Goal: Transaction & Acquisition: Purchase product/service

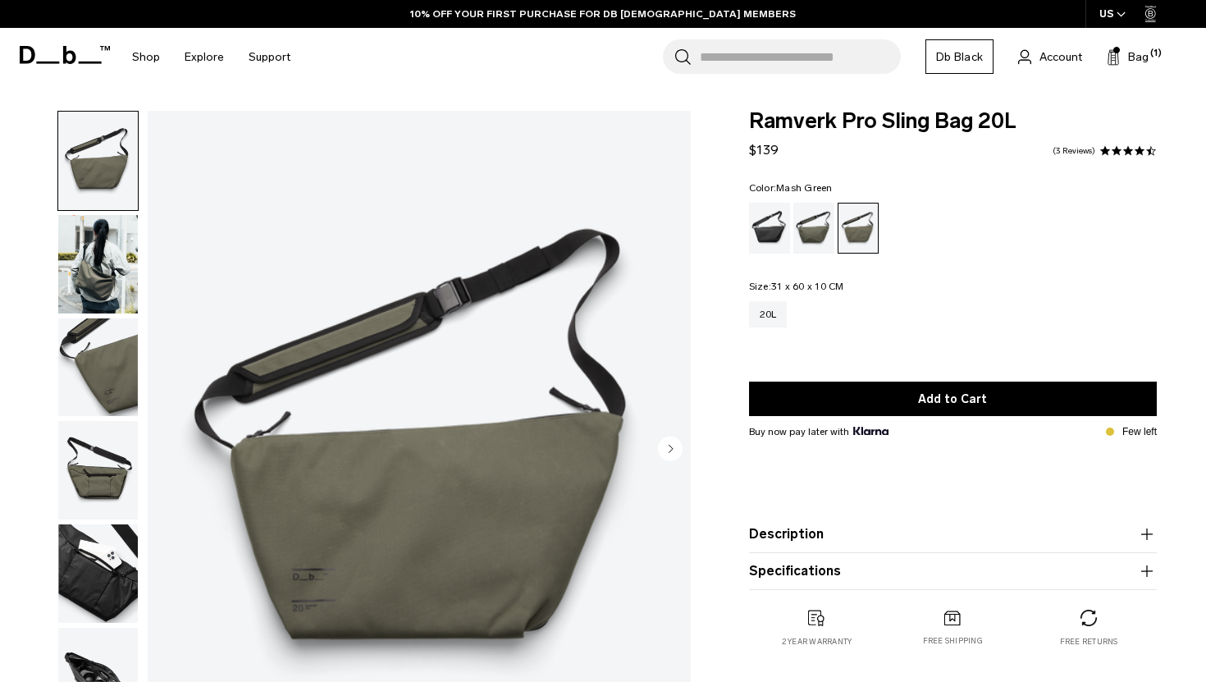
click at [113, 487] on img "button" at bounding box center [98, 470] width 80 height 98
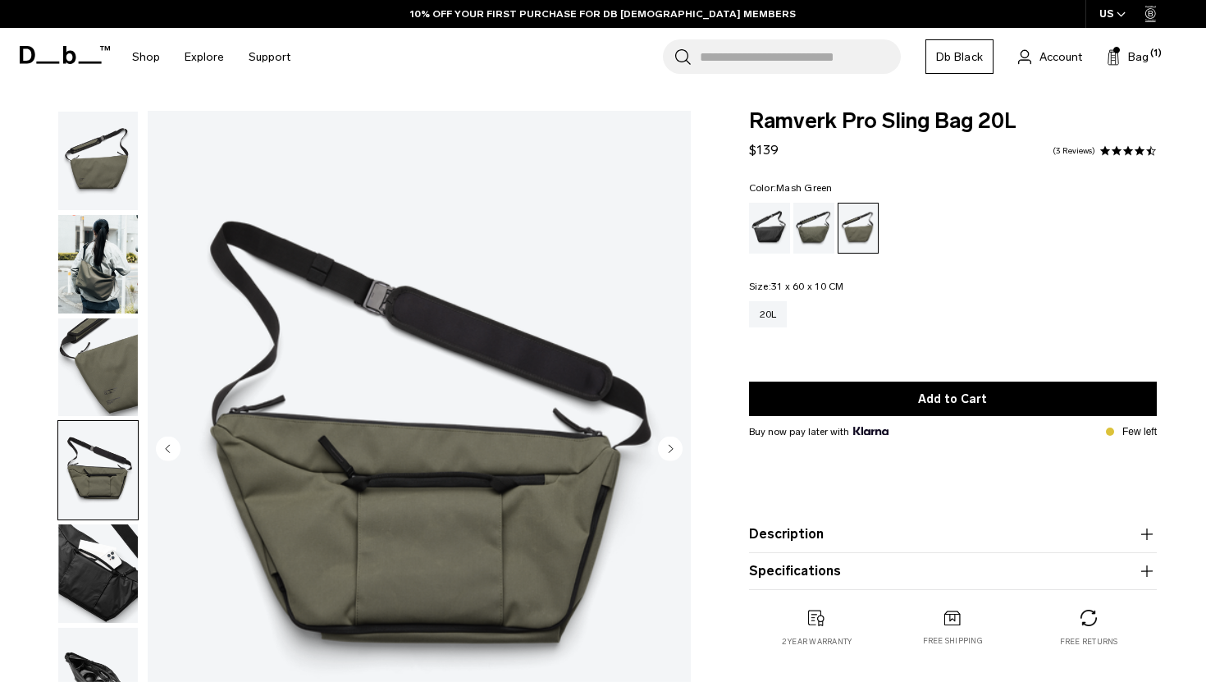
click at [110, 578] on img "button" at bounding box center [98, 573] width 80 height 98
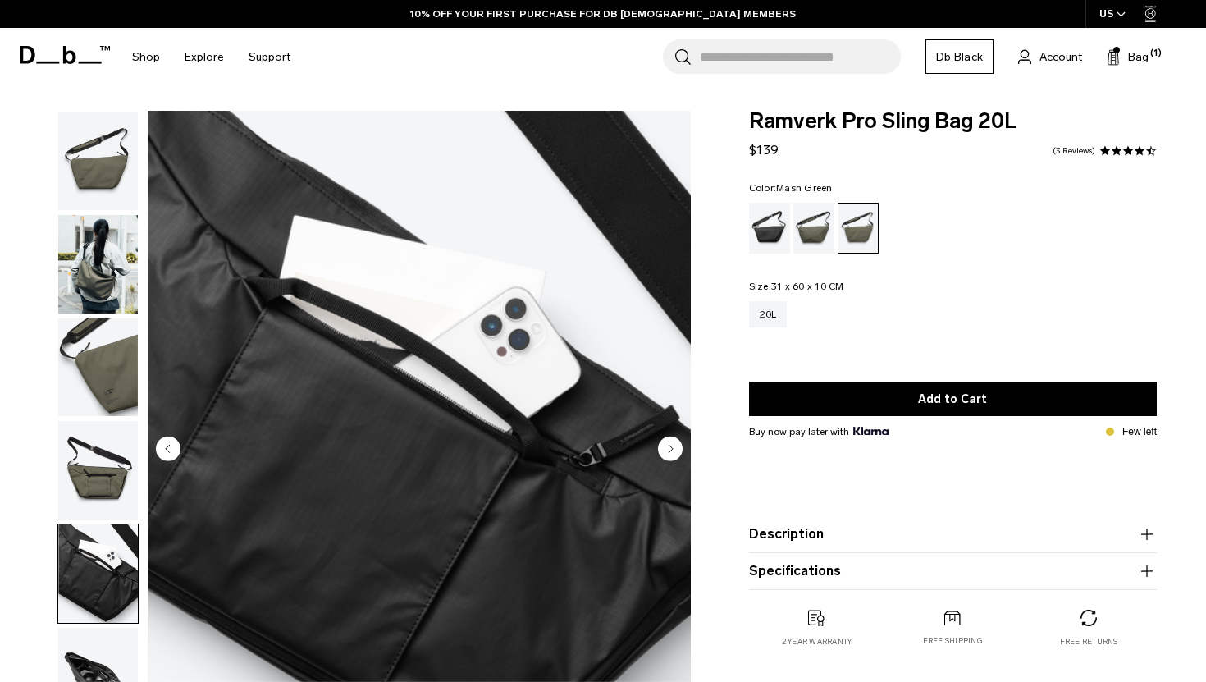
click at [118, 280] on img "button" at bounding box center [98, 264] width 80 height 98
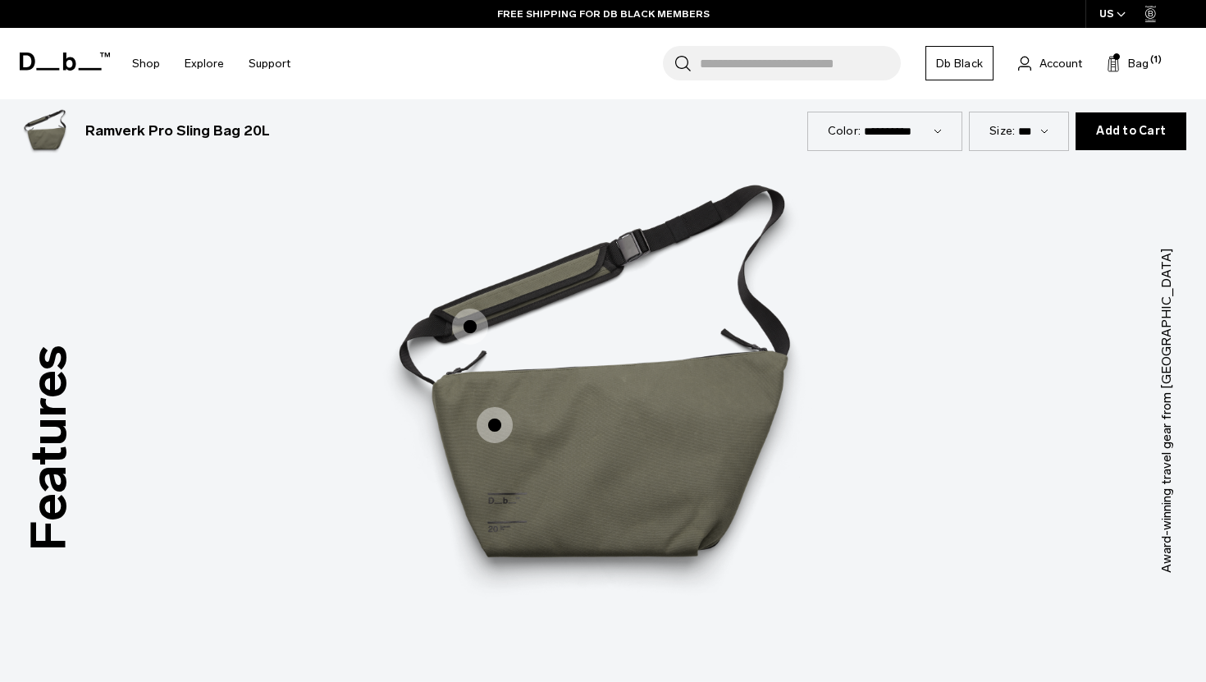
scroll to position [1991, 0]
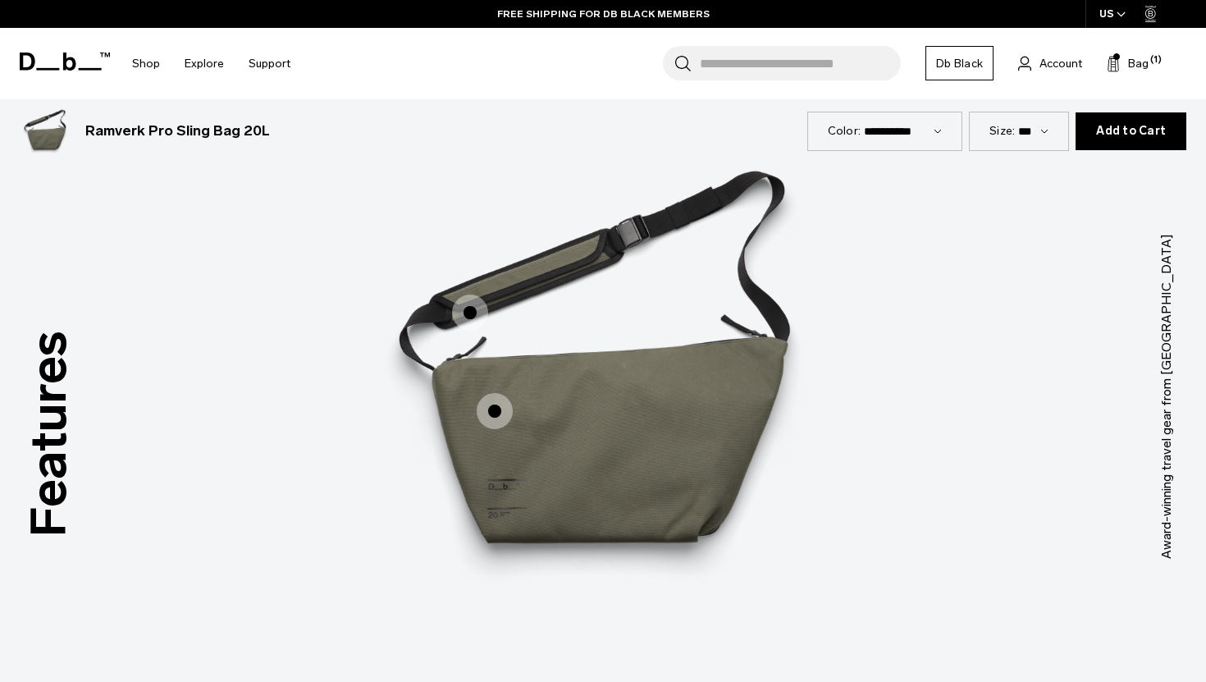
click at [484, 409] on span "1 / 3" at bounding box center [495, 411] width 36 height 36
click at [465, 313] on span "1 / 3" at bounding box center [470, 313] width 36 height 36
click at [475, 391] on label "Asymmetrical shape" at bounding box center [494, 410] width 39 height 39
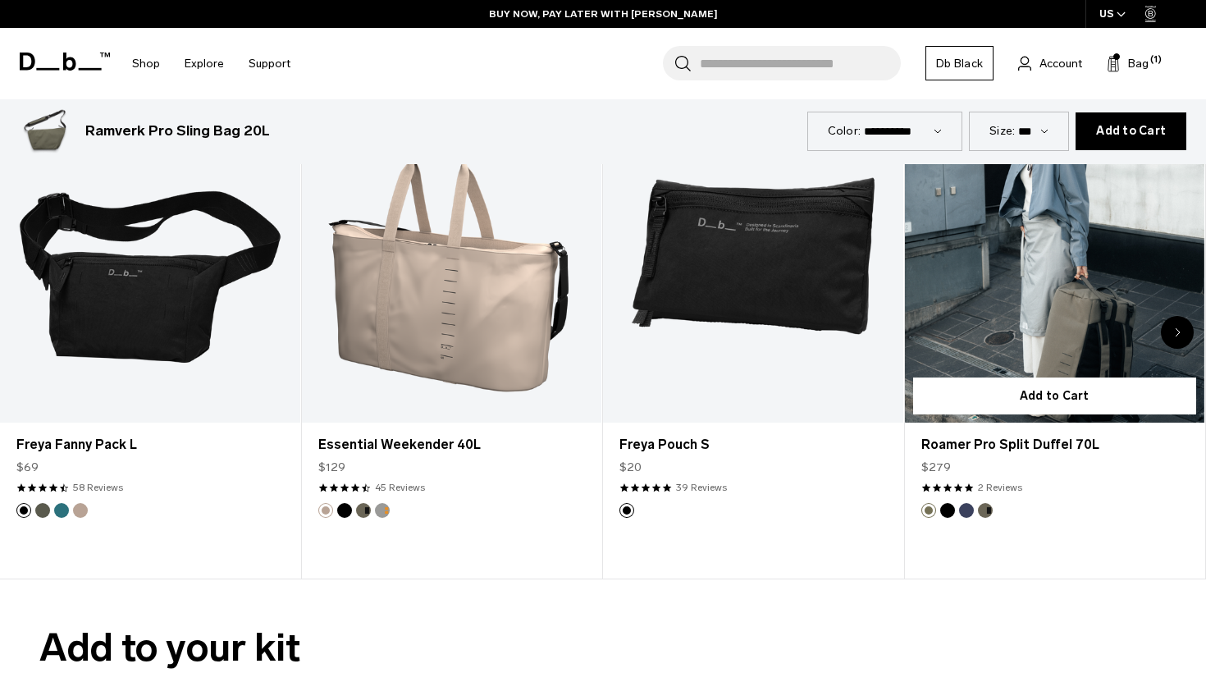
scroll to position [3567, 0]
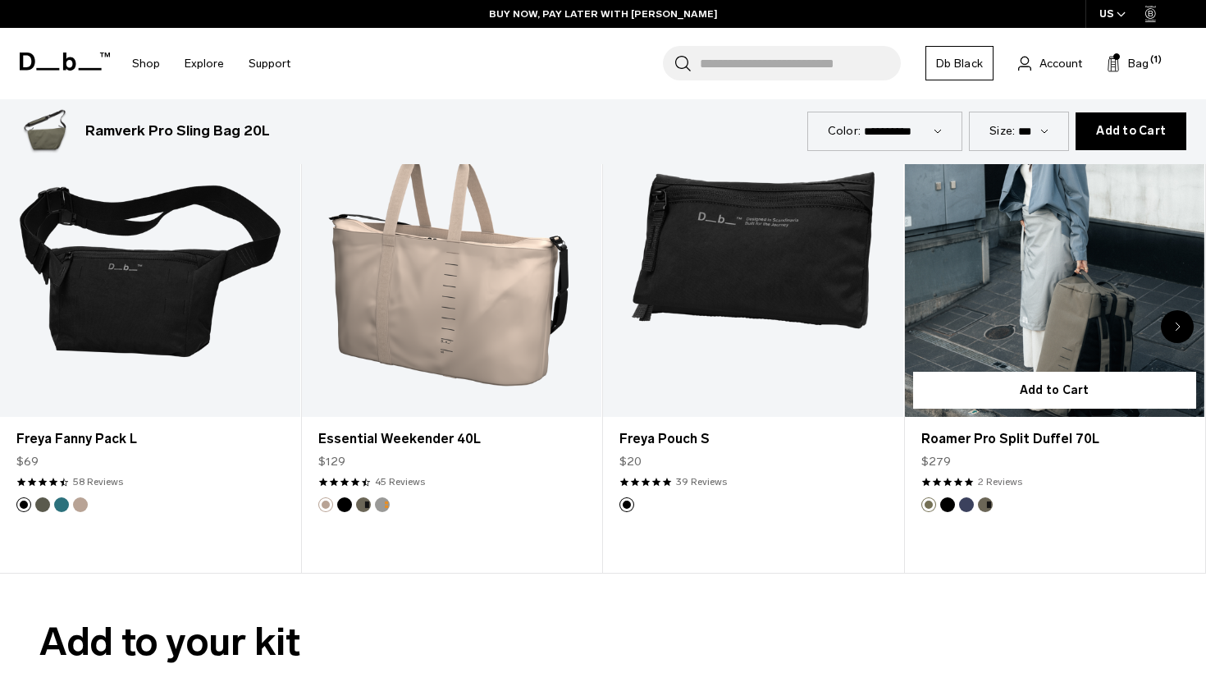
click at [999, 478] on link "2 Reviews" at bounding box center [1000, 481] width 44 height 15
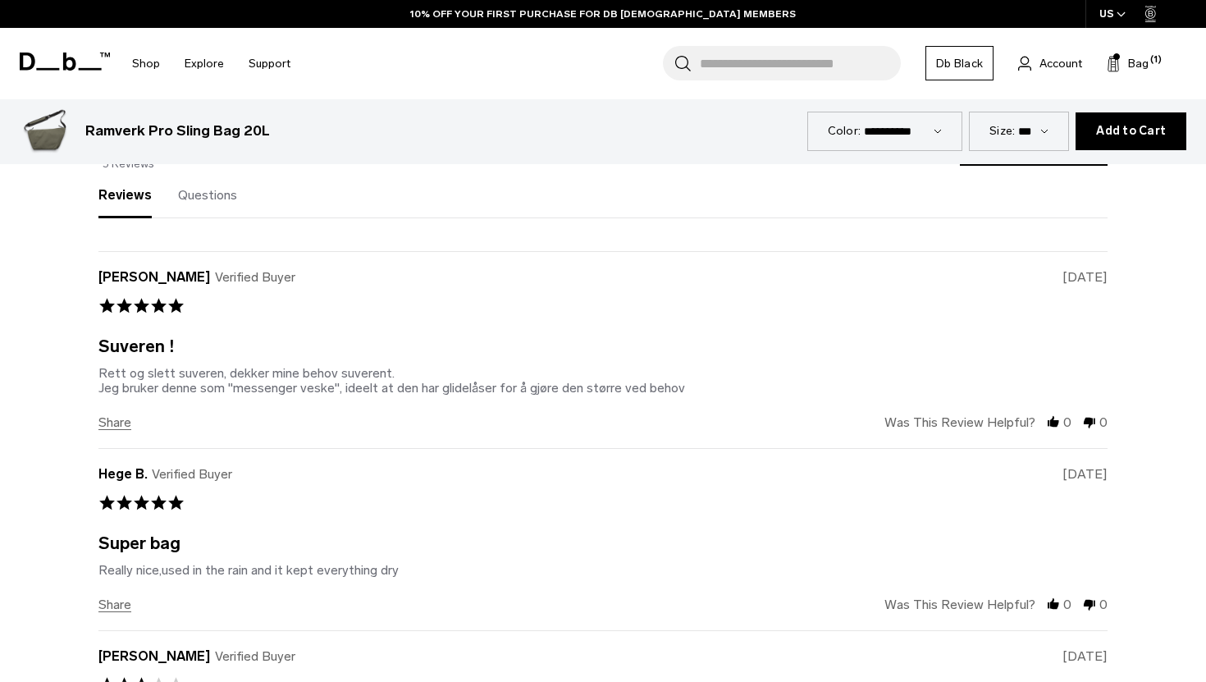
scroll to position [5074, 0]
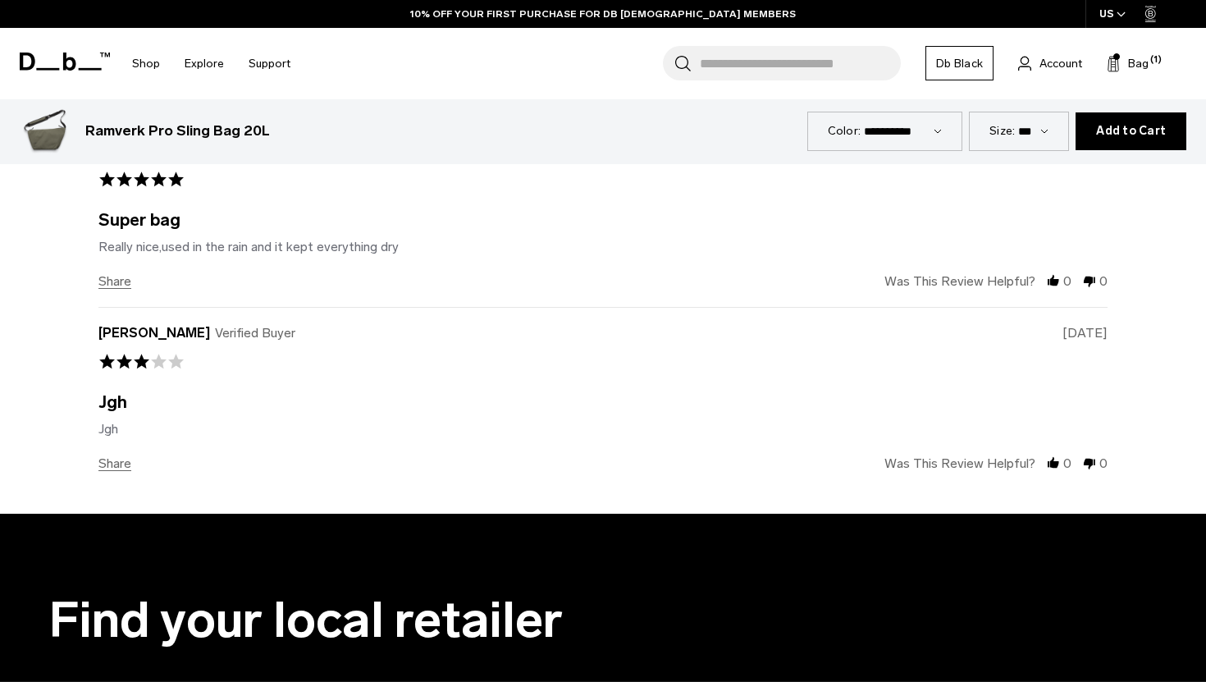
click at [141, 221] on div "Super bag" at bounding box center [139, 220] width 82 height 14
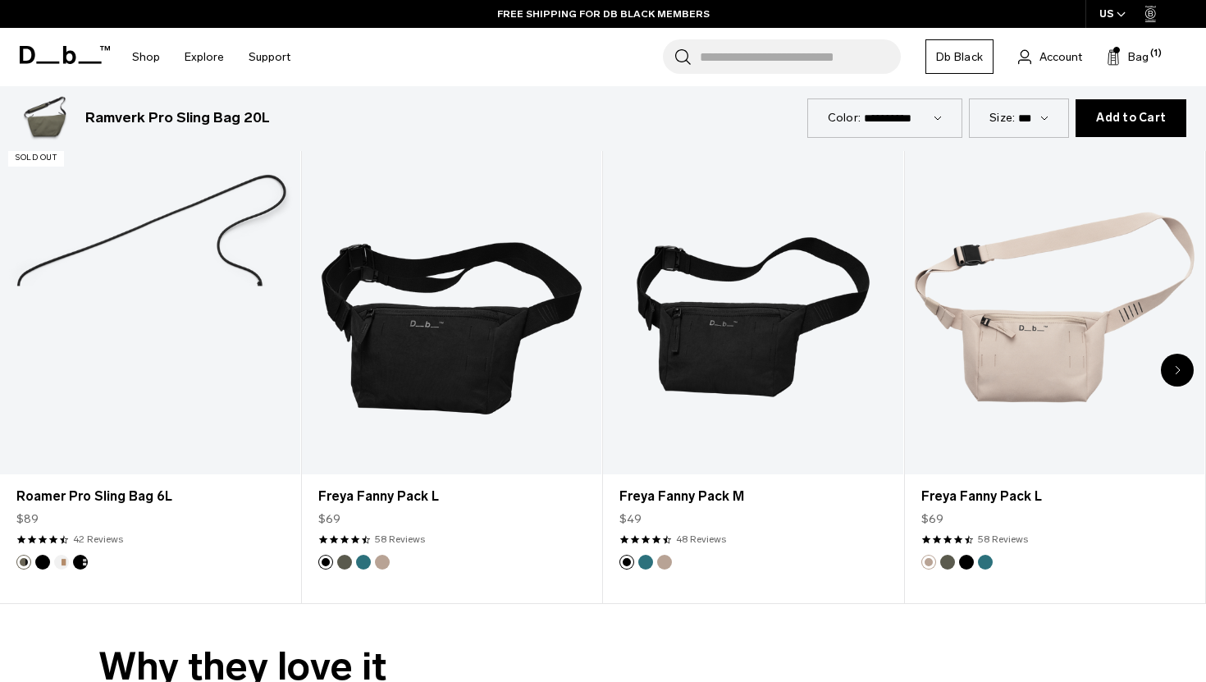
scroll to position [4125, 0]
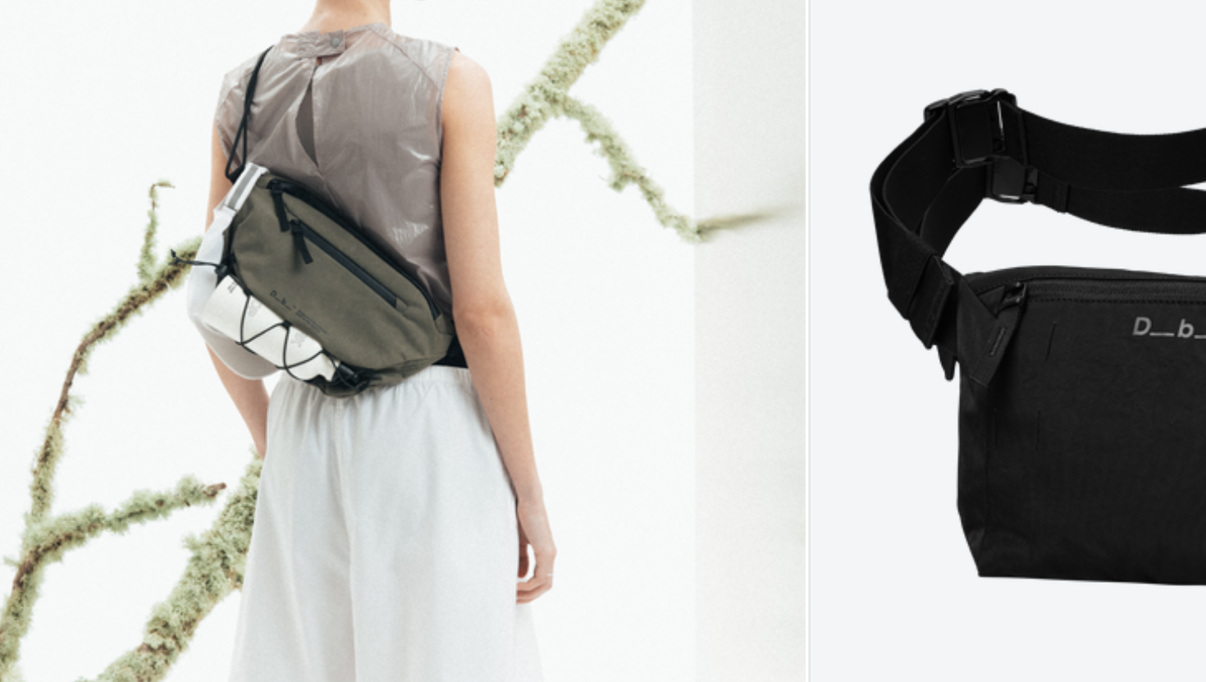
click at [139, 320] on link "Roamer Pro Sling Bag 6L" at bounding box center [150, 319] width 300 height 333
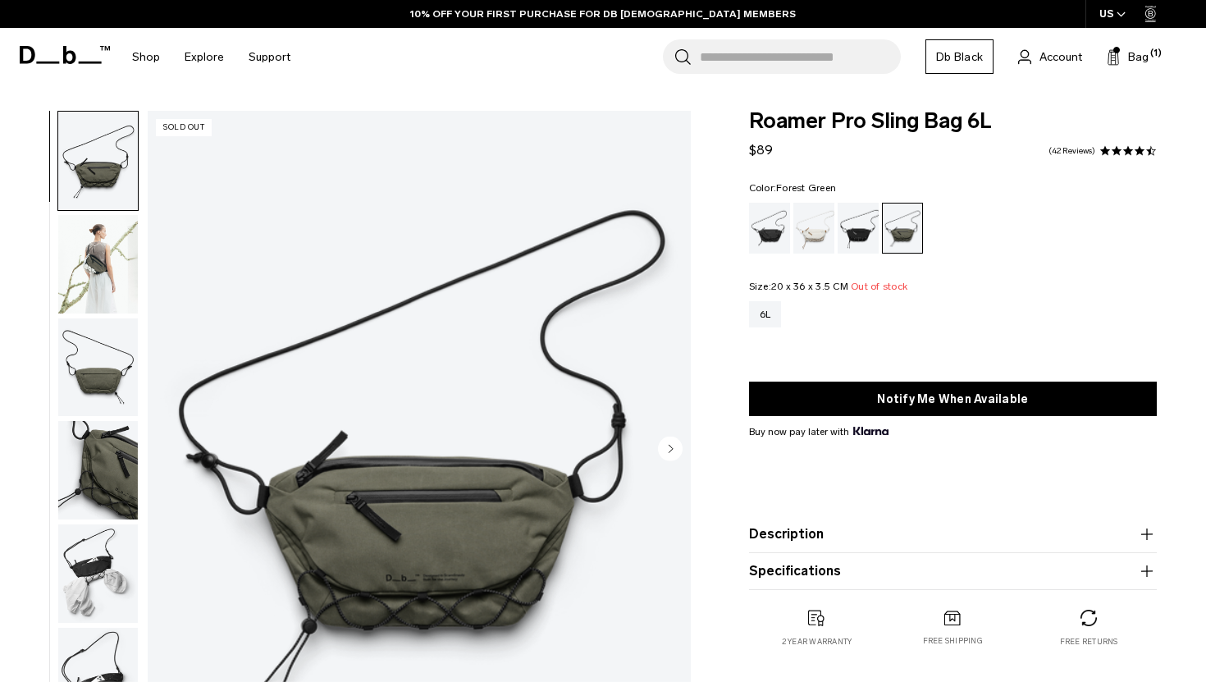
click at [117, 473] on img "button" at bounding box center [98, 470] width 80 height 98
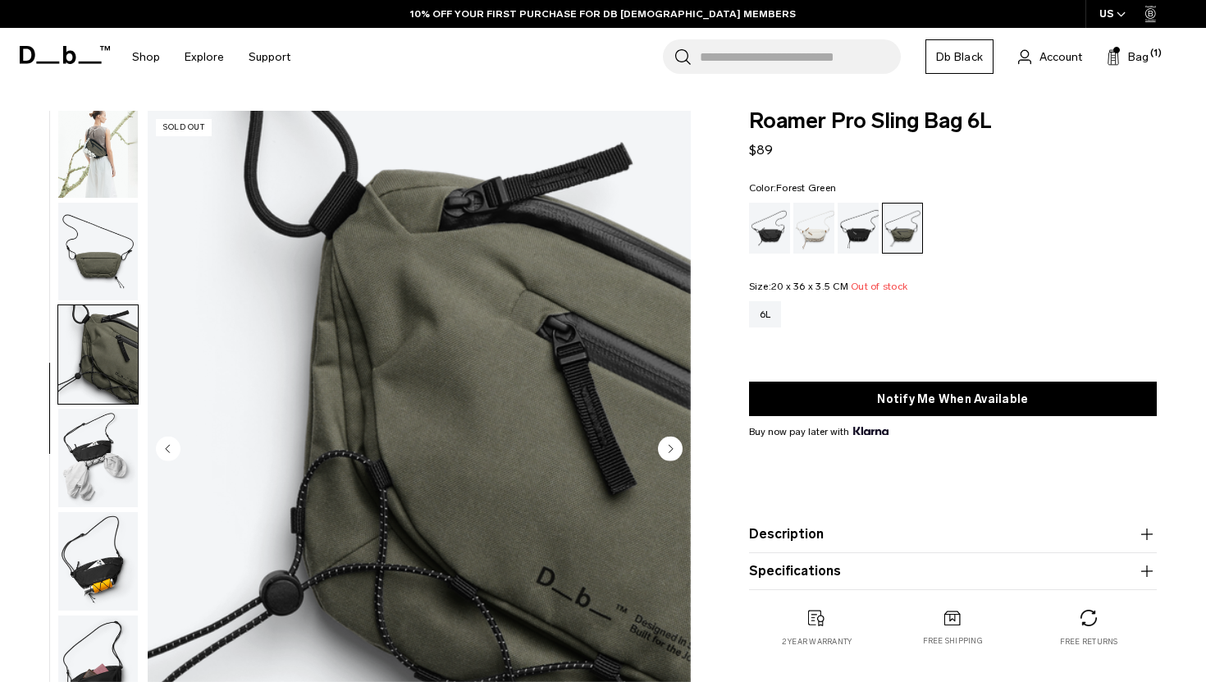
scroll to position [144, 0]
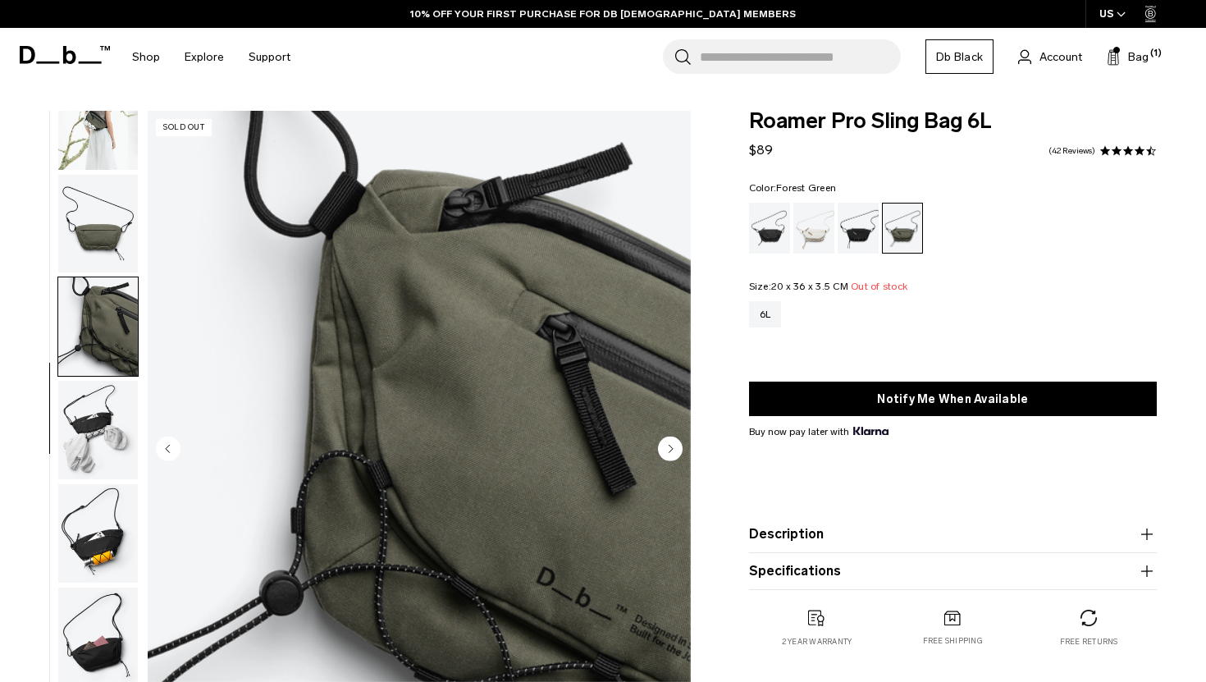
click at [98, 444] on img "button" at bounding box center [98, 430] width 80 height 98
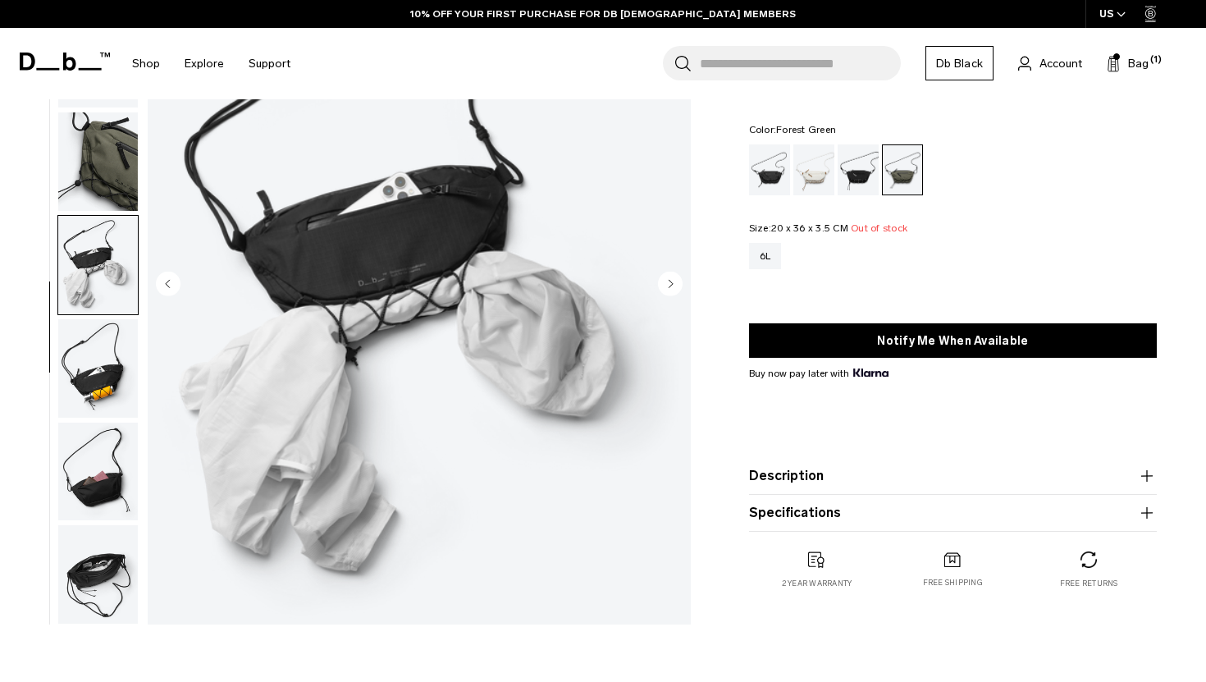
scroll to position [182, 0]
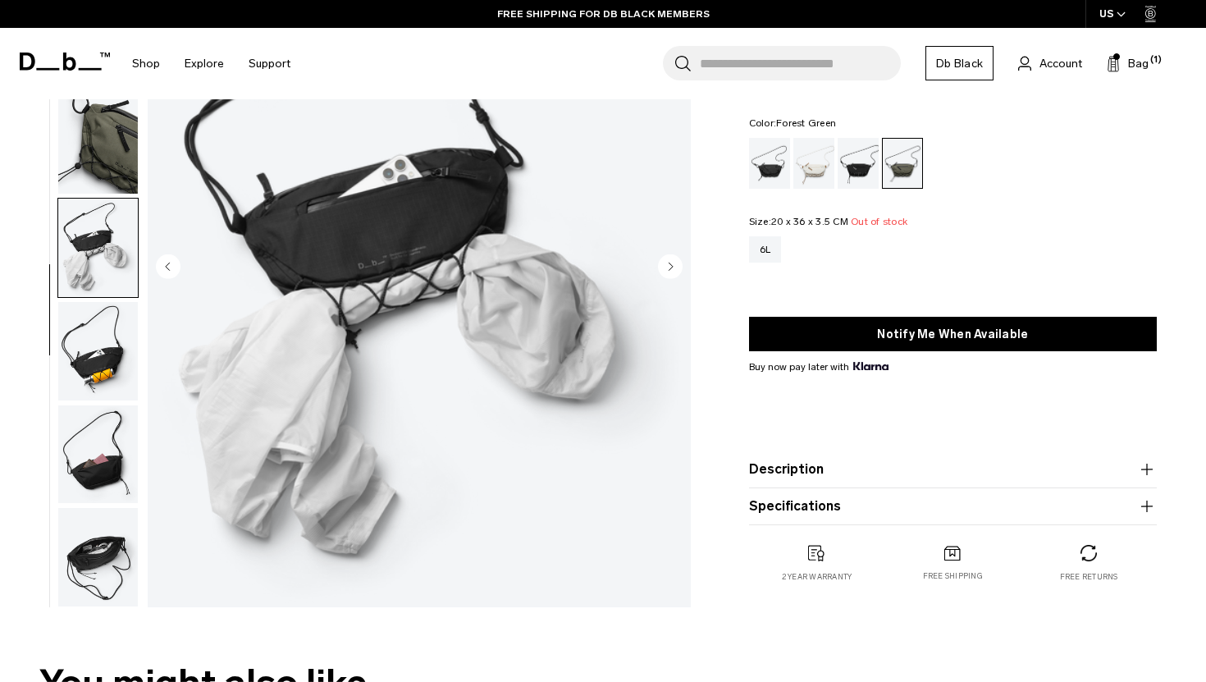
click at [94, 383] on img "button" at bounding box center [98, 351] width 80 height 98
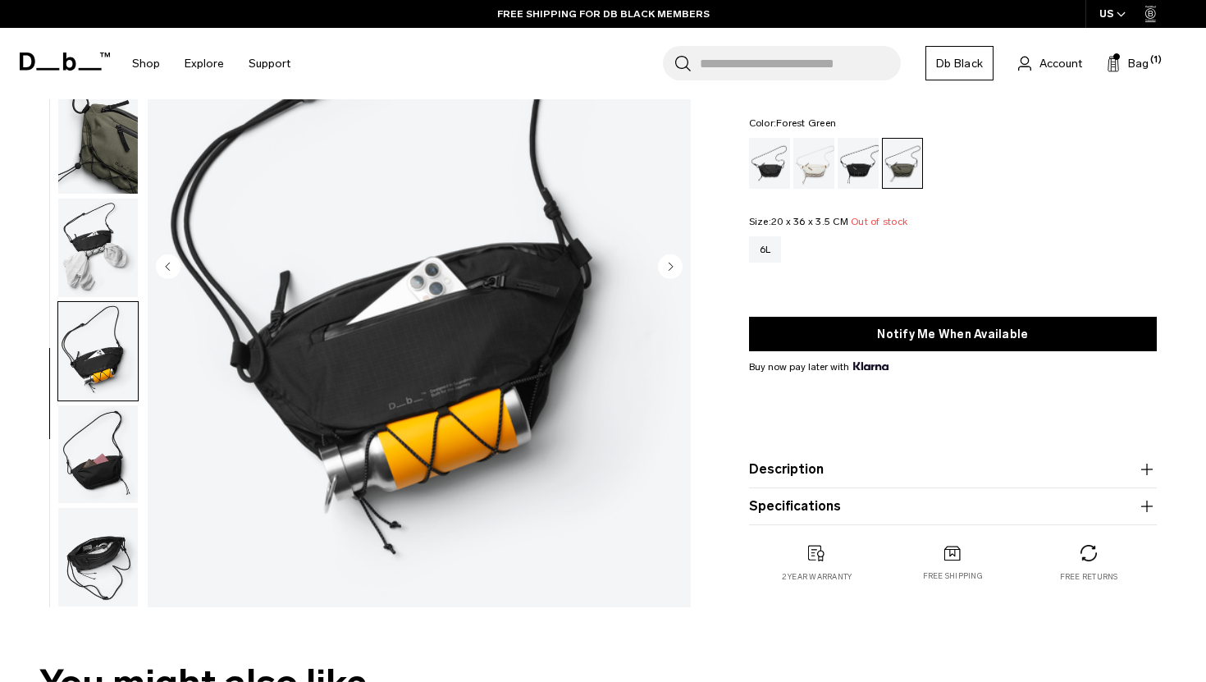
click at [112, 454] on img "button" at bounding box center [98, 454] width 80 height 98
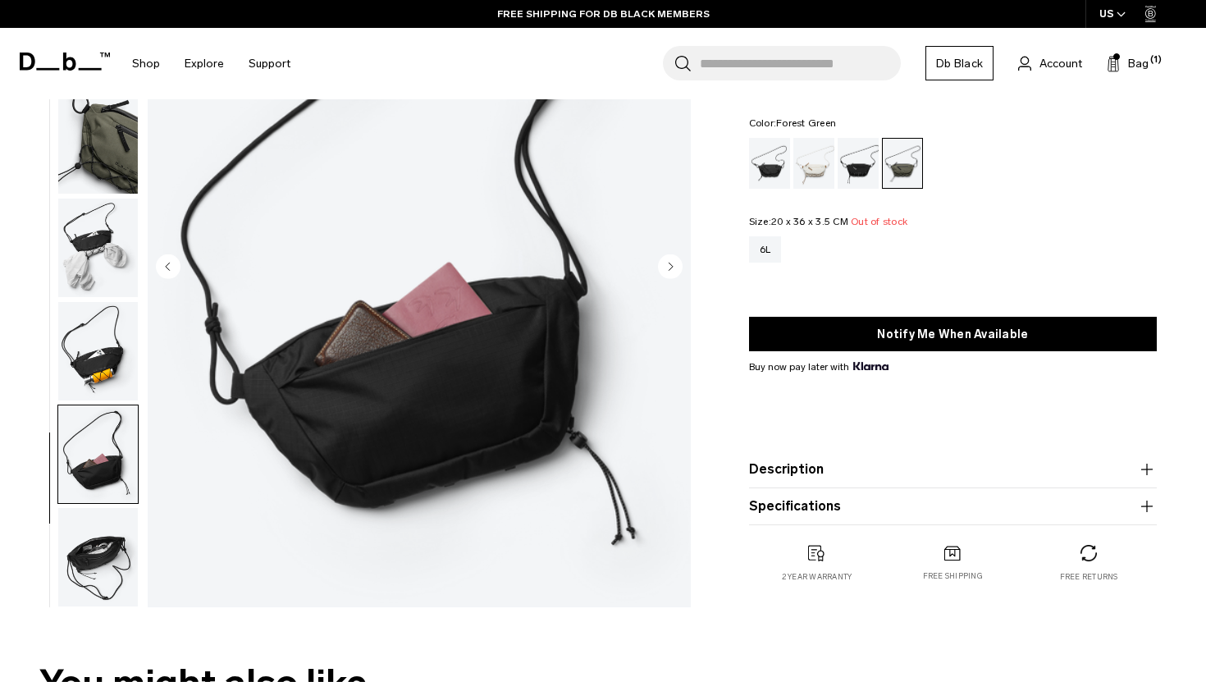
click at [110, 592] on img "button" at bounding box center [98, 557] width 80 height 98
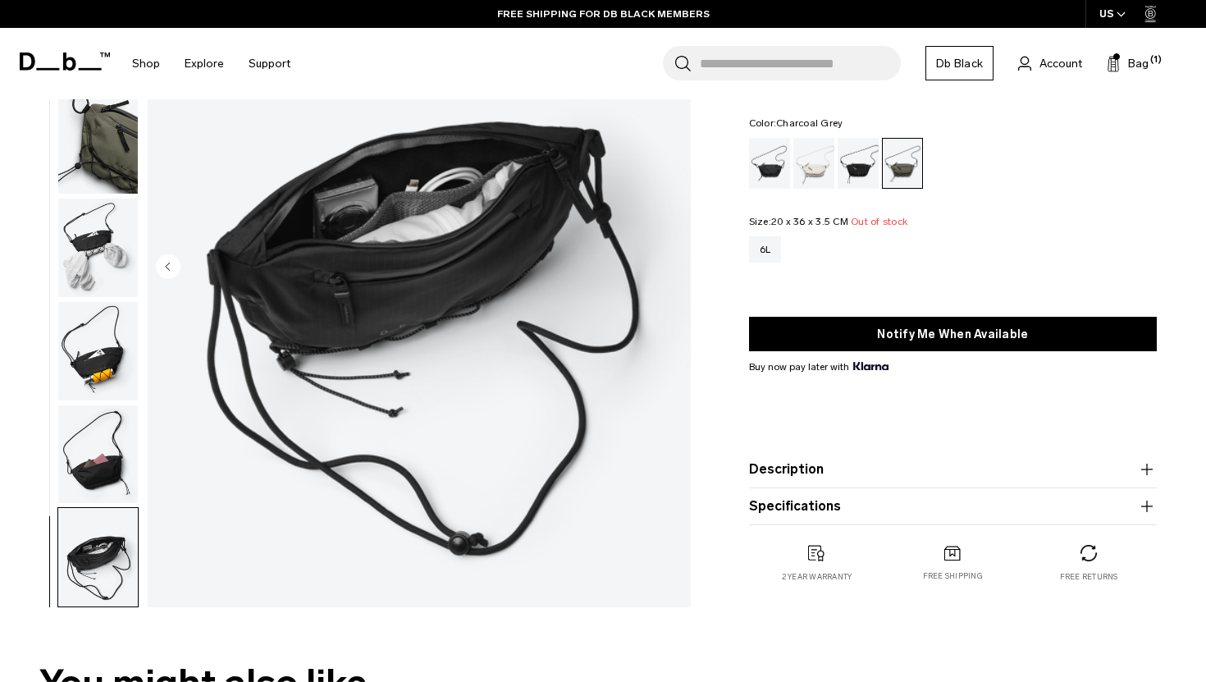
click at [853, 176] on div "Charcoal Grey" at bounding box center [859, 163] width 42 height 51
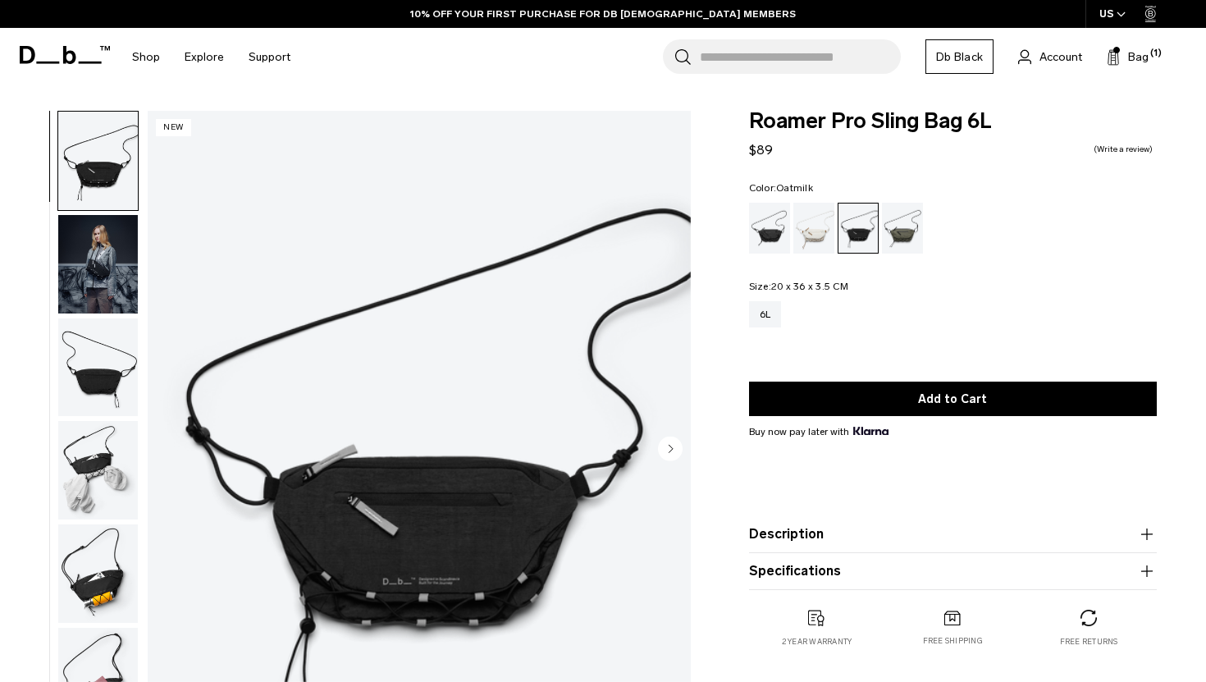
click at [810, 226] on div "Oatmilk" at bounding box center [814, 228] width 42 height 51
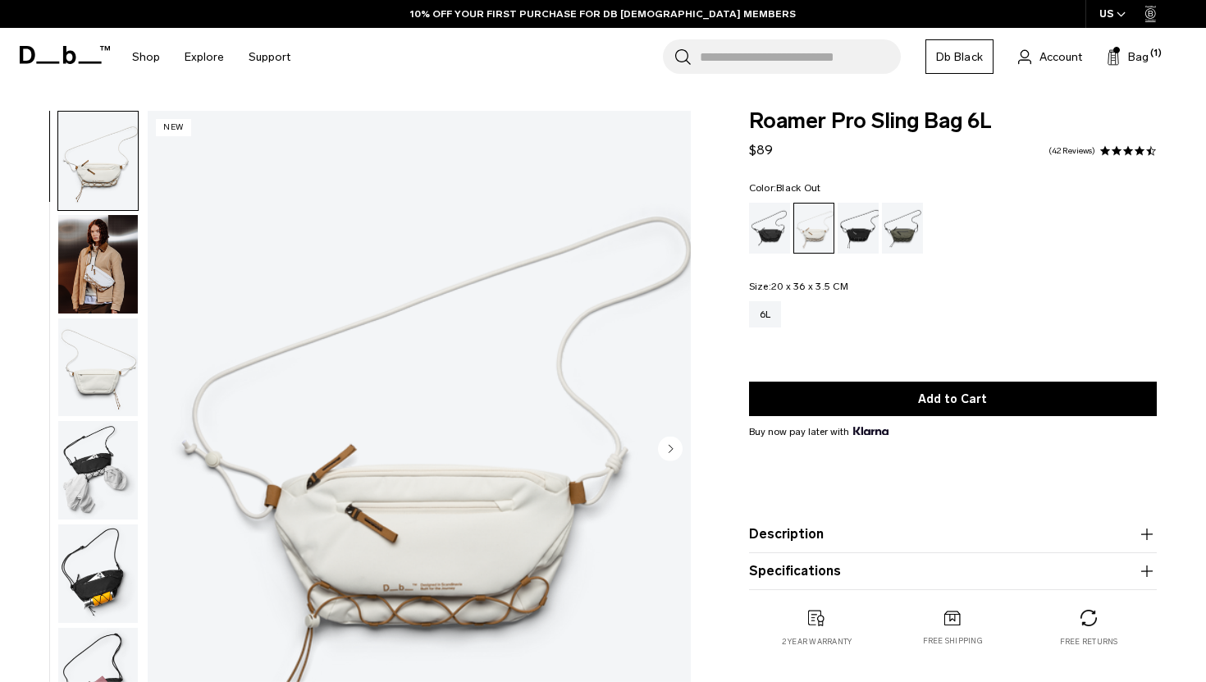
click at [766, 235] on div "Black Out" at bounding box center [770, 228] width 42 height 51
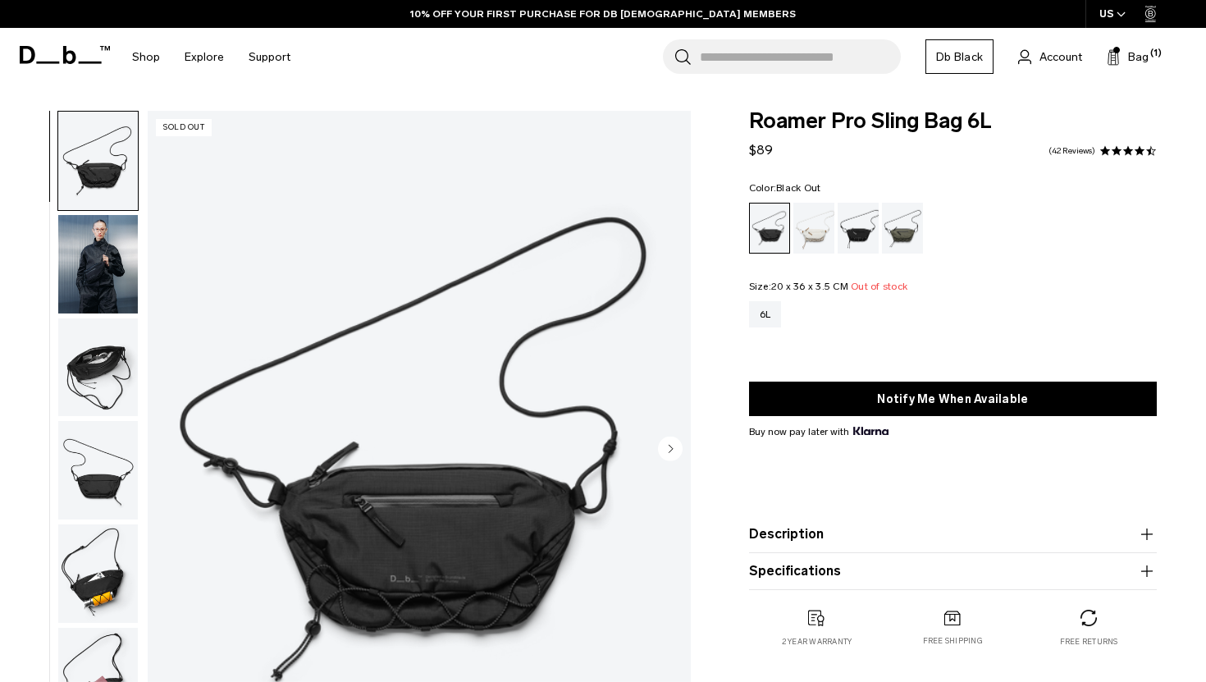
click at [1072, 151] on link "42 Reviews" at bounding box center [1072, 151] width 47 height 8
click at [96, 302] on img "button" at bounding box center [98, 264] width 80 height 98
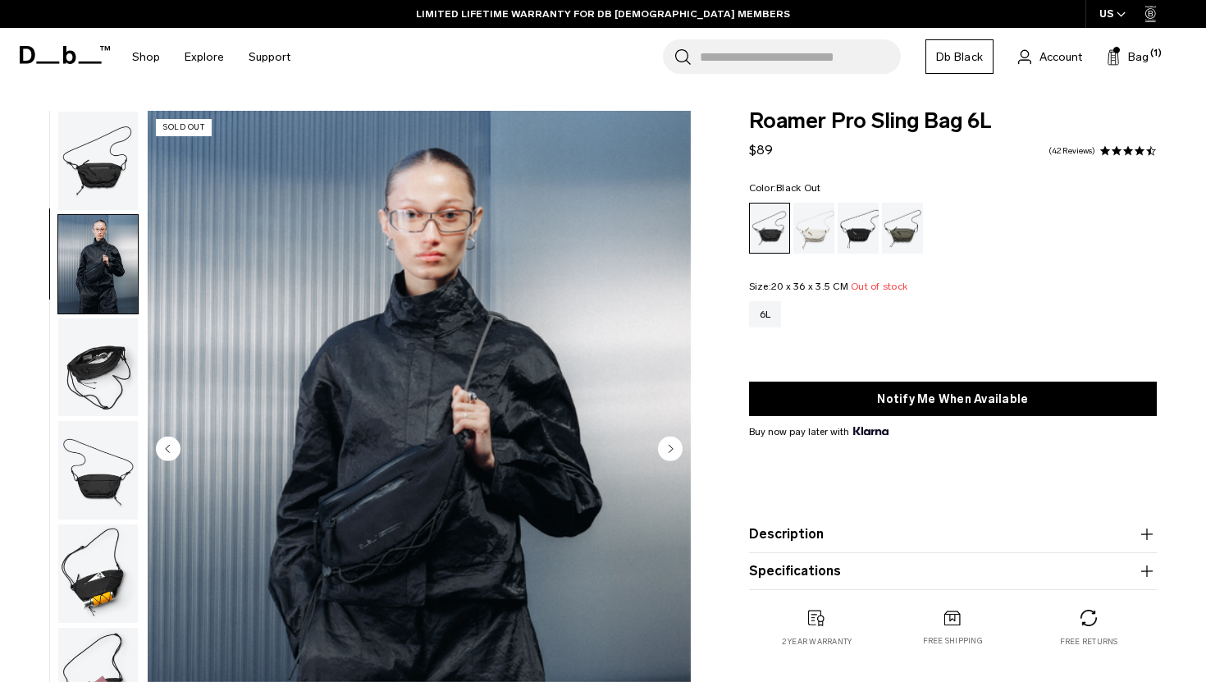
scroll to position [40, 0]
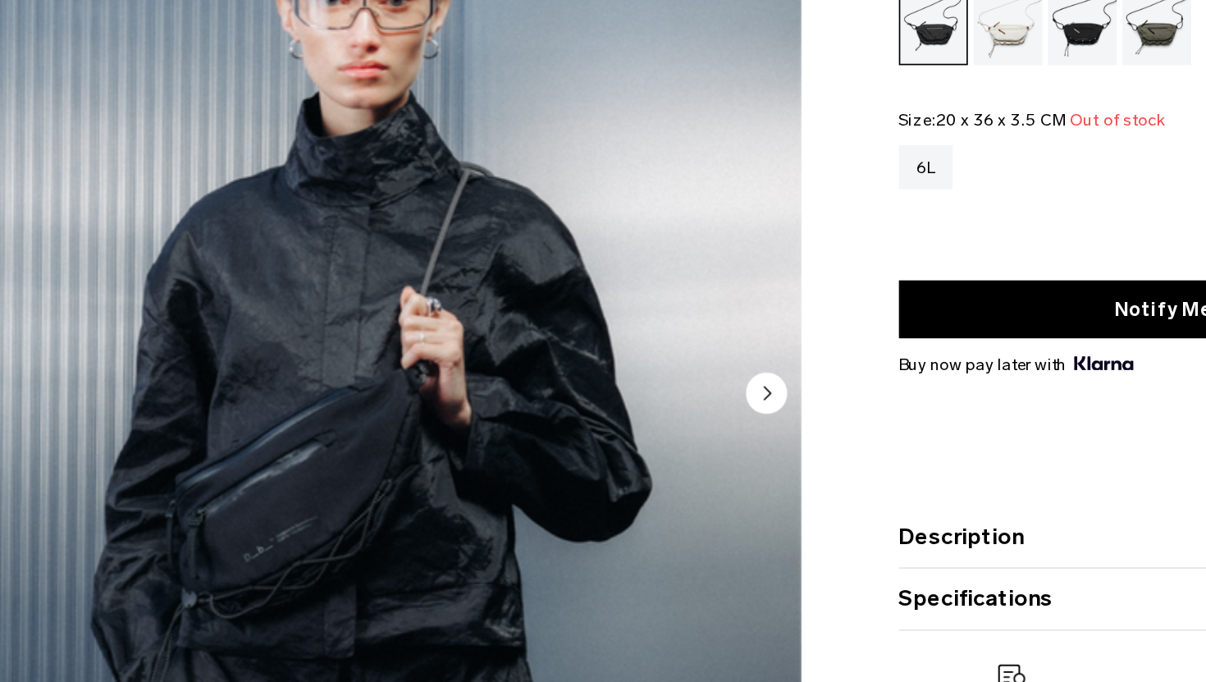
click at [667, 442] on circle "Next slide" at bounding box center [670, 448] width 25 height 25
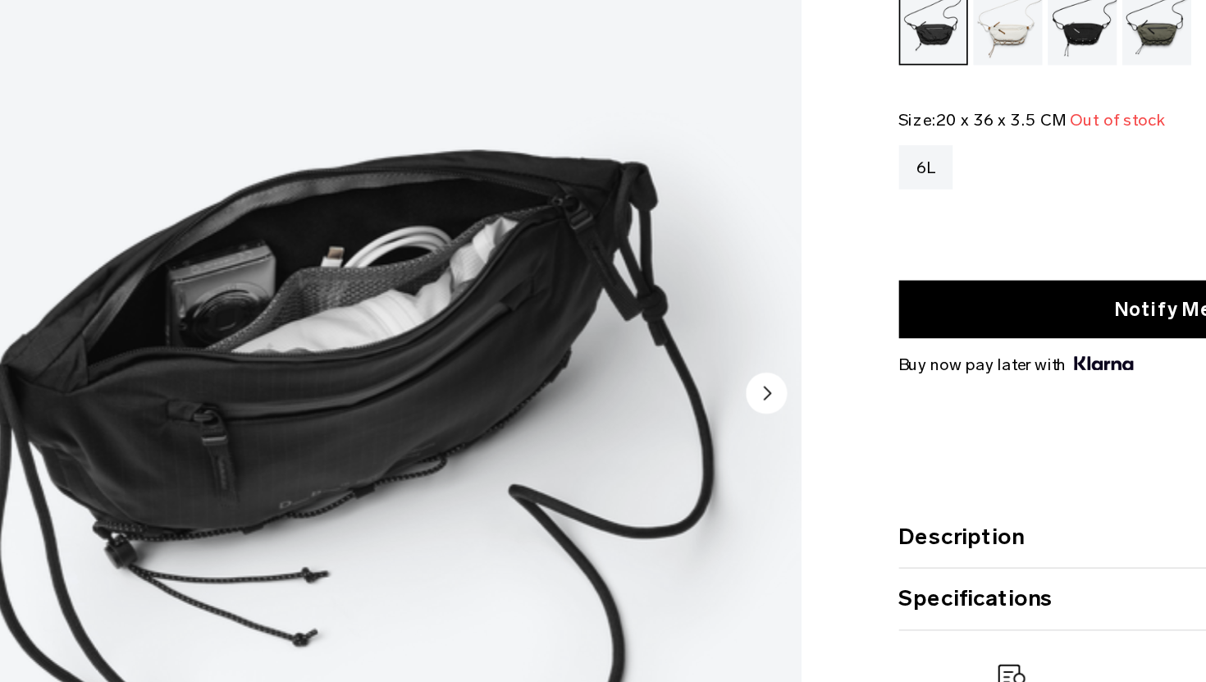
click at [667, 442] on circle "Next slide" at bounding box center [670, 448] width 25 height 25
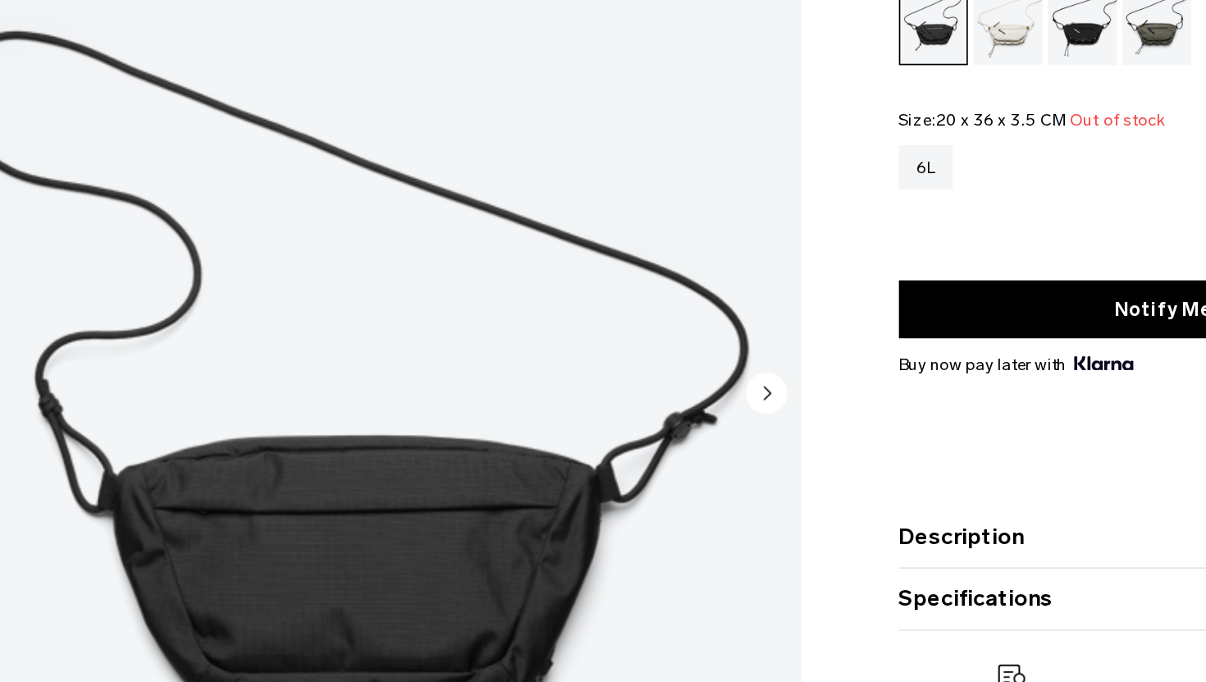
click at [667, 442] on circle "Next slide" at bounding box center [670, 448] width 25 height 25
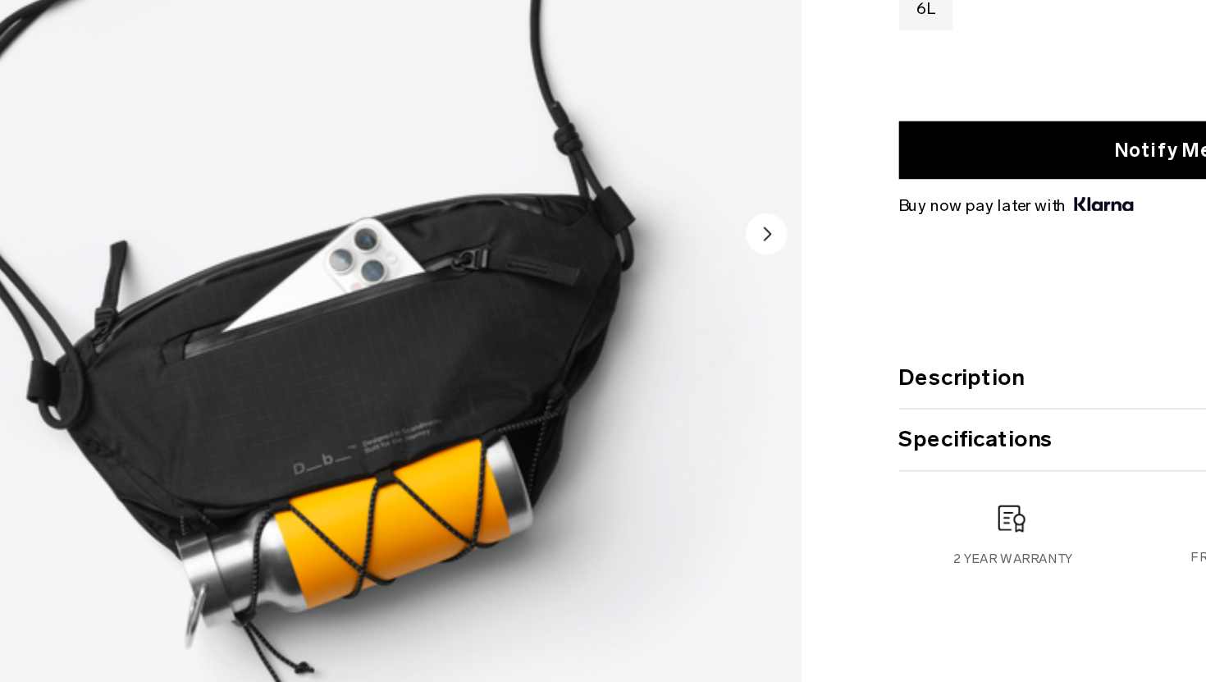
scroll to position [55, 0]
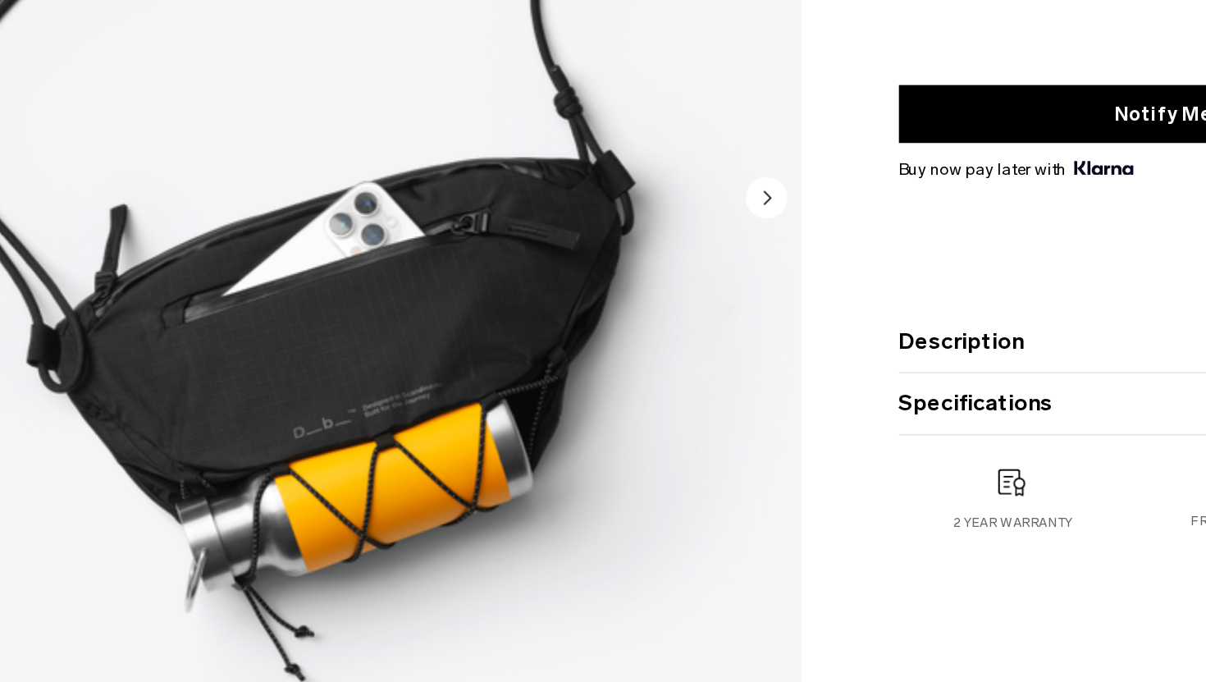
click at [667, 393] on circle "Next slide" at bounding box center [670, 393] width 25 height 25
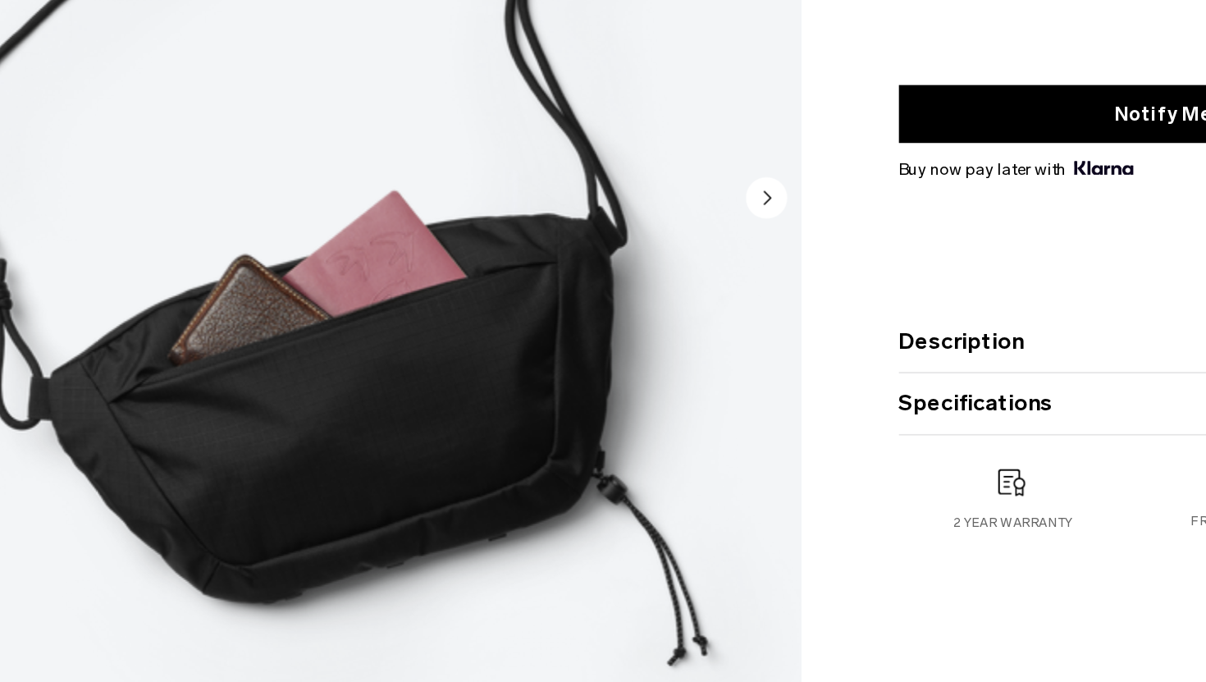
click at [667, 393] on circle "Next slide" at bounding box center [670, 393] width 25 height 25
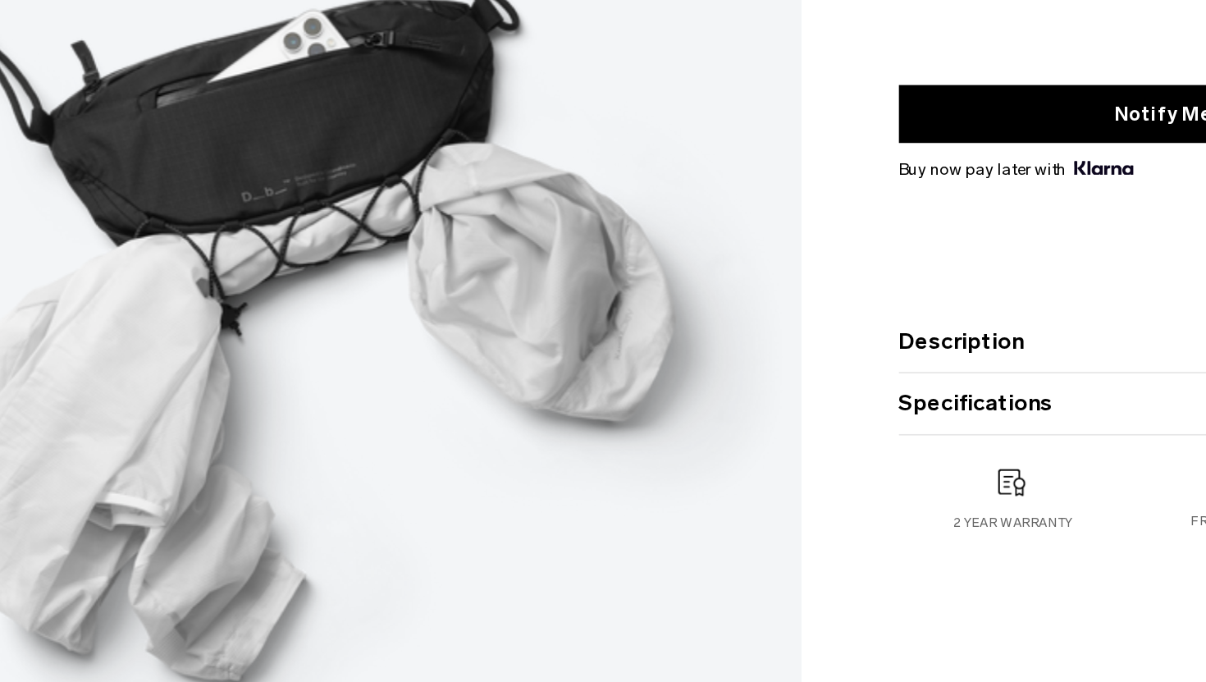
click at [667, 393] on img "7 / 7" at bounding box center [419, 395] width 543 height 679
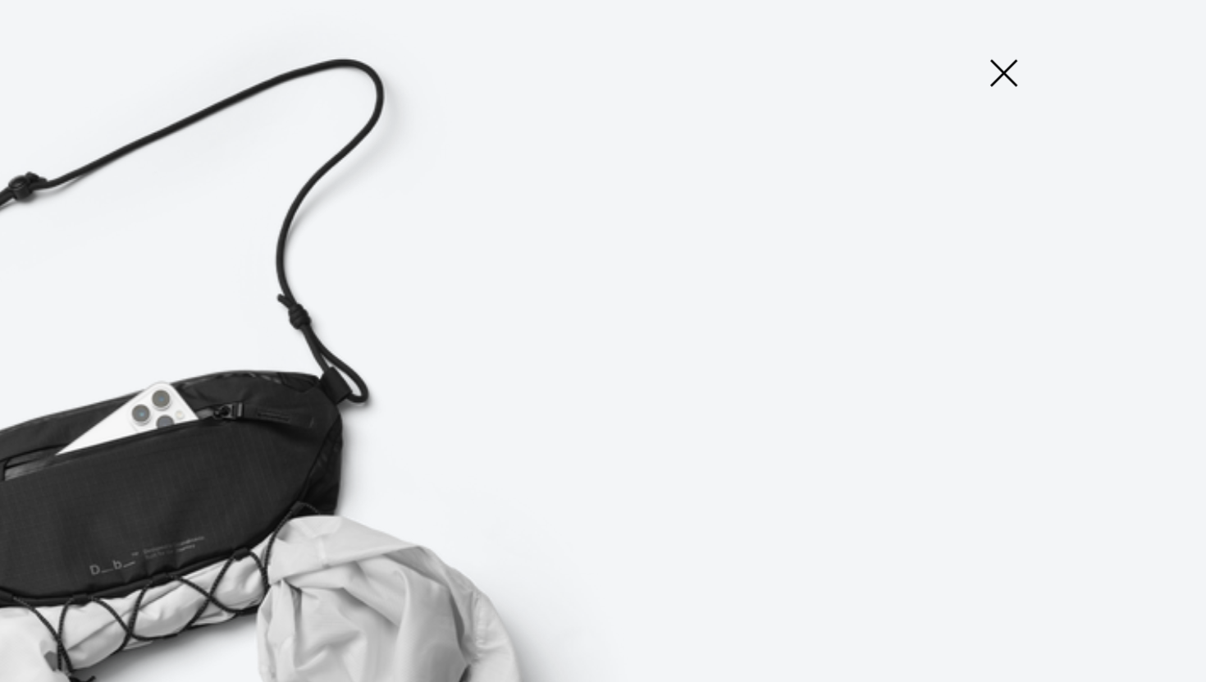
click at [1081, 41] on icon at bounding box center [1085, 43] width 26 height 26
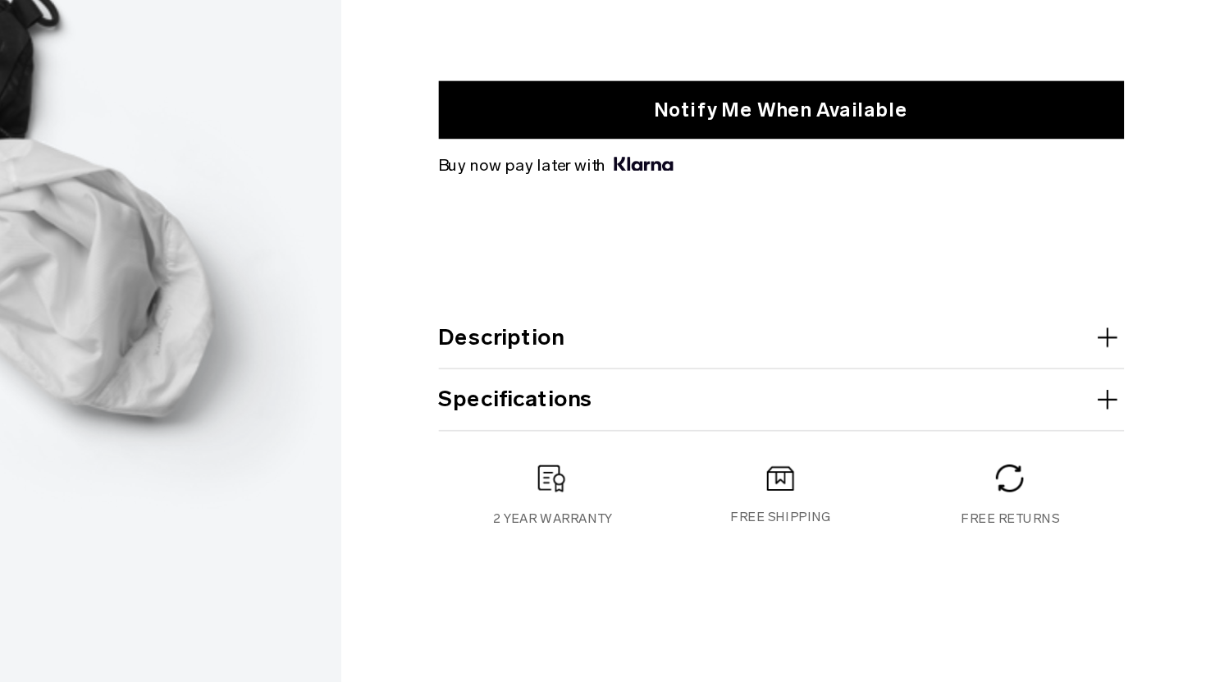
scroll to position [61, 0]
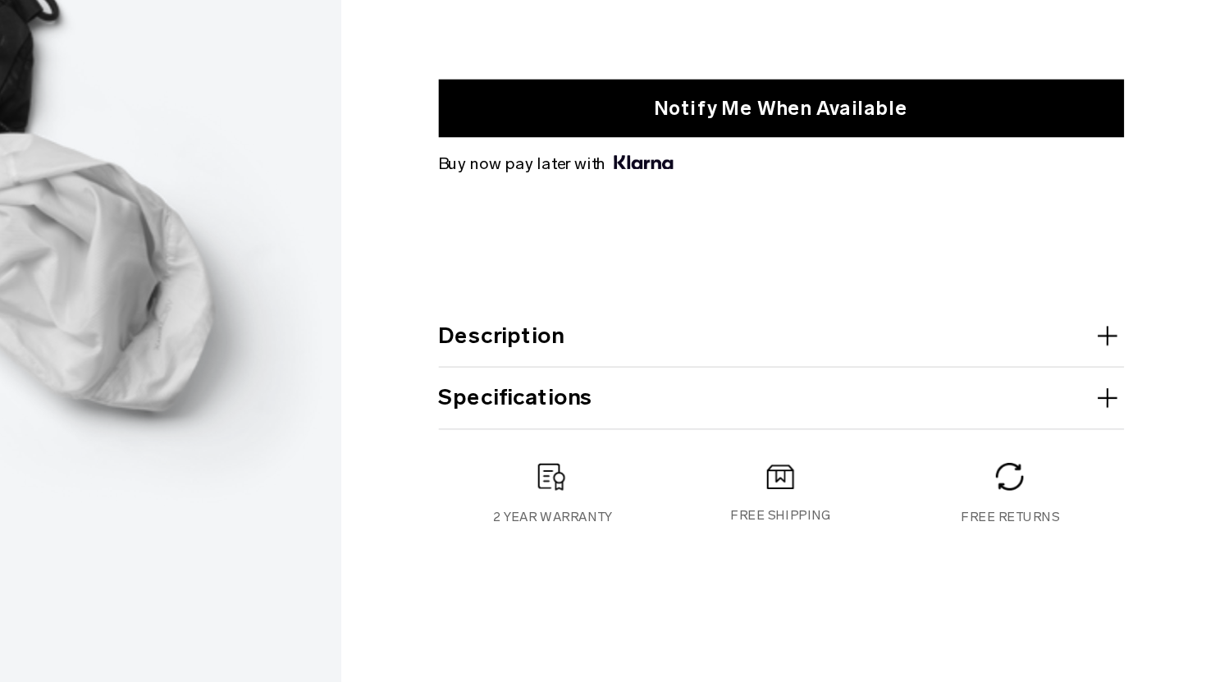
click at [1144, 474] on icon "button" at bounding box center [1147, 476] width 20 height 20
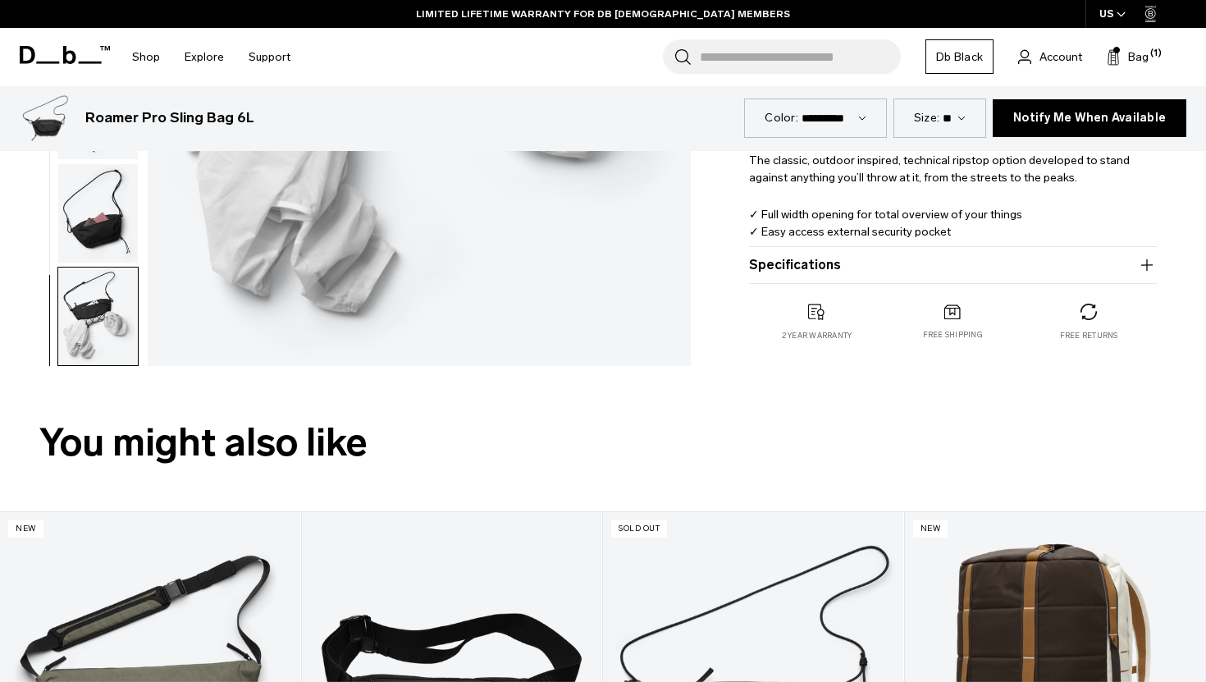
scroll to position [0, 0]
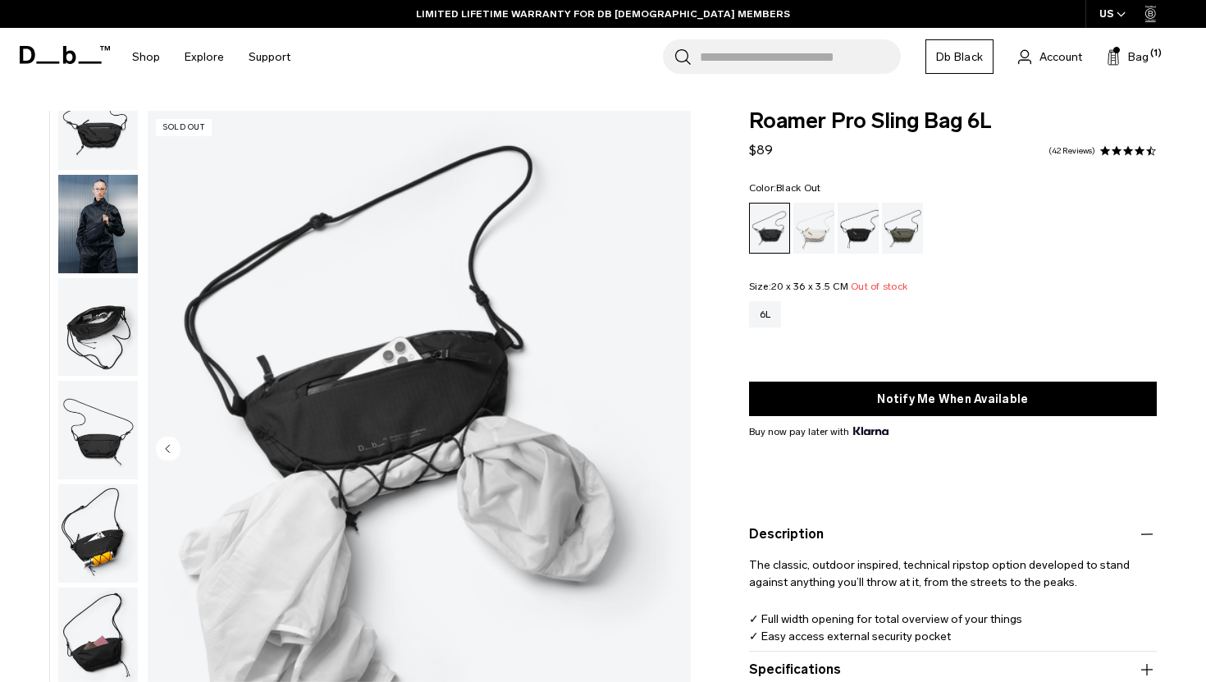
click at [1085, 148] on link "42 Reviews" at bounding box center [1072, 151] width 47 height 8
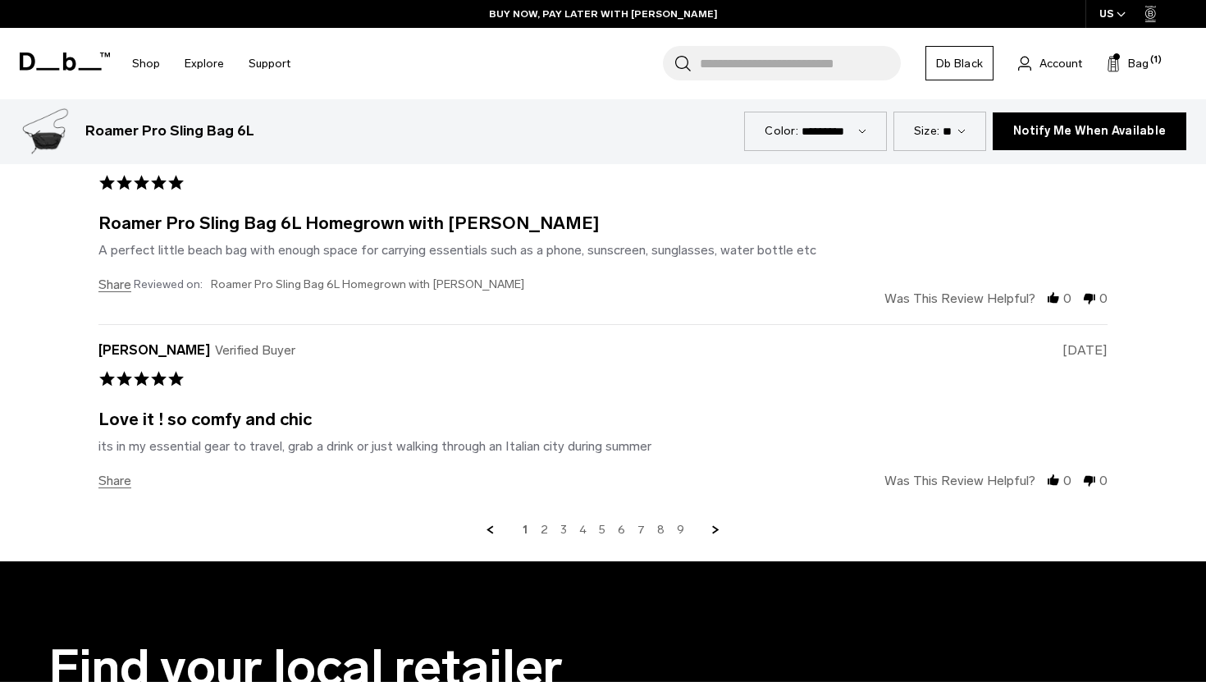
scroll to position [4672, 0]
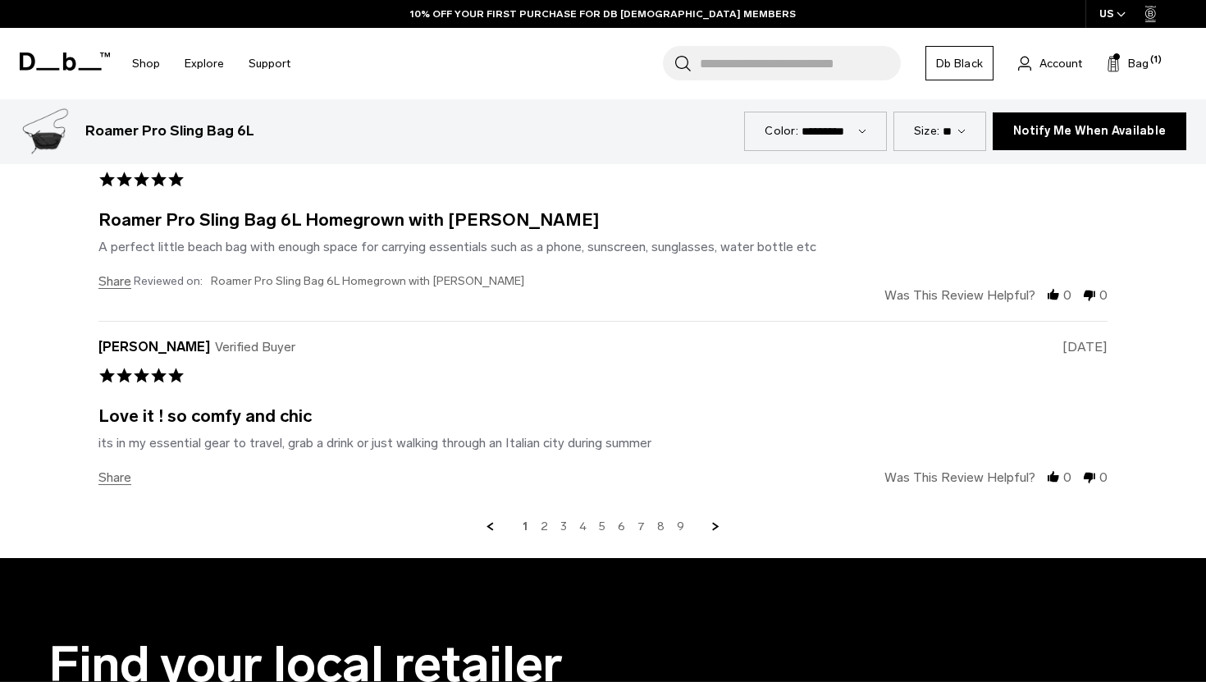
click at [549, 531] on div "1 2 3 4 5 6 7 8 9" at bounding box center [602, 526] width 1009 height 15
click at [545, 517] on div "Verified Reviewer 0.0 star rating 09/25/25 0 of 5 rating 0 of 5 rating" at bounding box center [602, 49] width 1009 height 970
click at [545, 523] on link "2" at bounding box center [544, 526] width 7 height 15
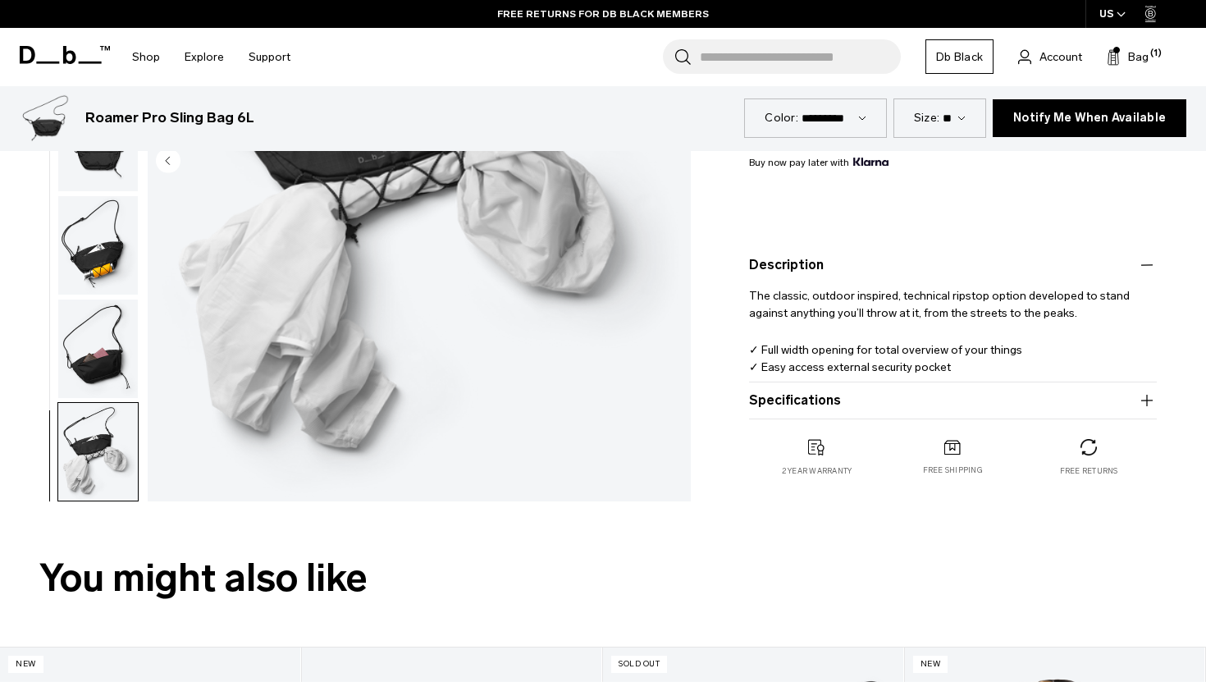
scroll to position [0, 0]
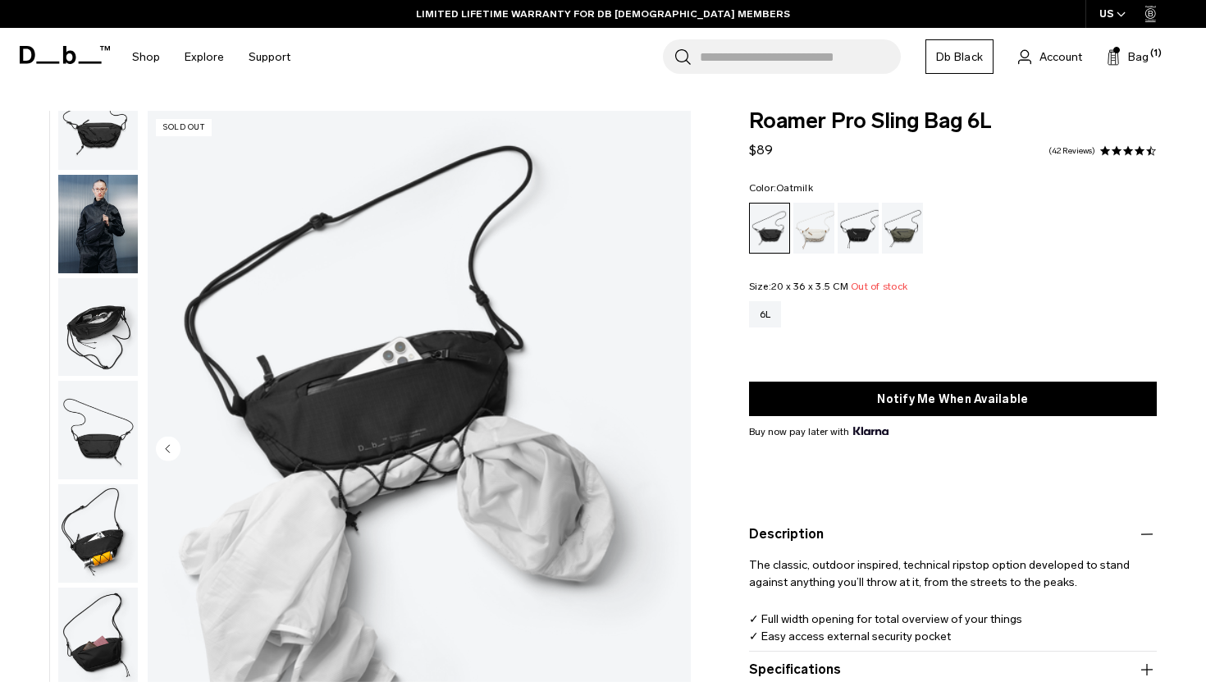
click at [820, 237] on div "Oatmilk" at bounding box center [814, 228] width 42 height 51
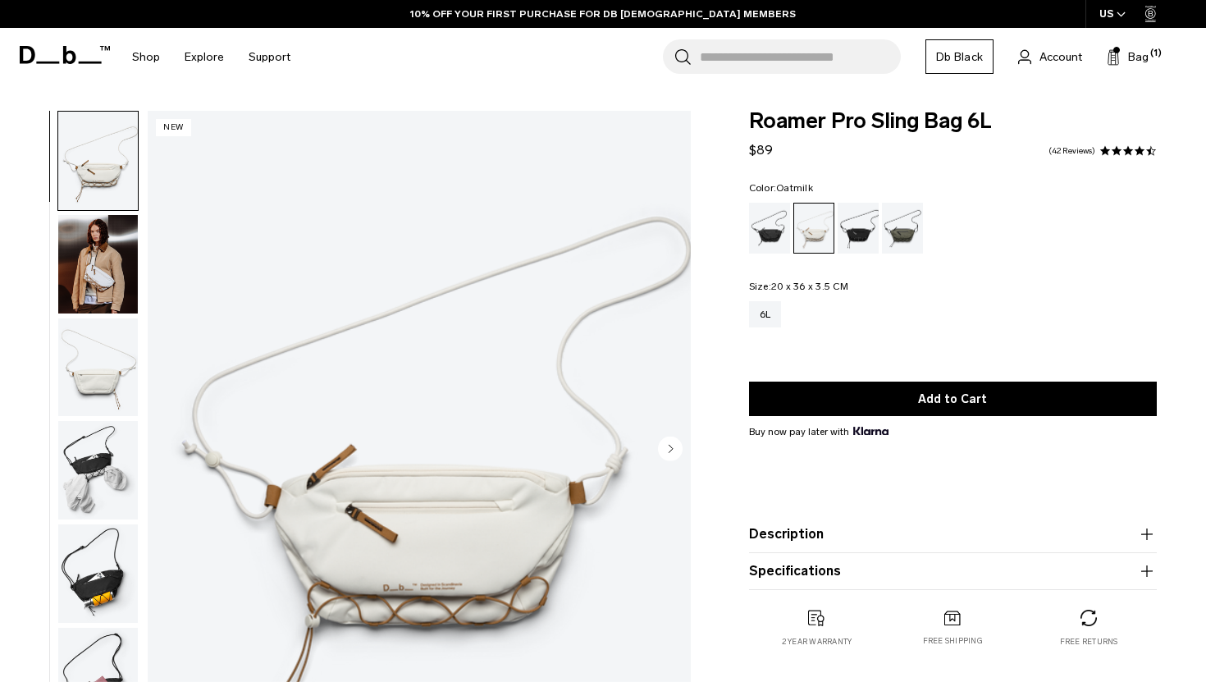
click at [80, 268] on img "button" at bounding box center [98, 264] width 80 height 98
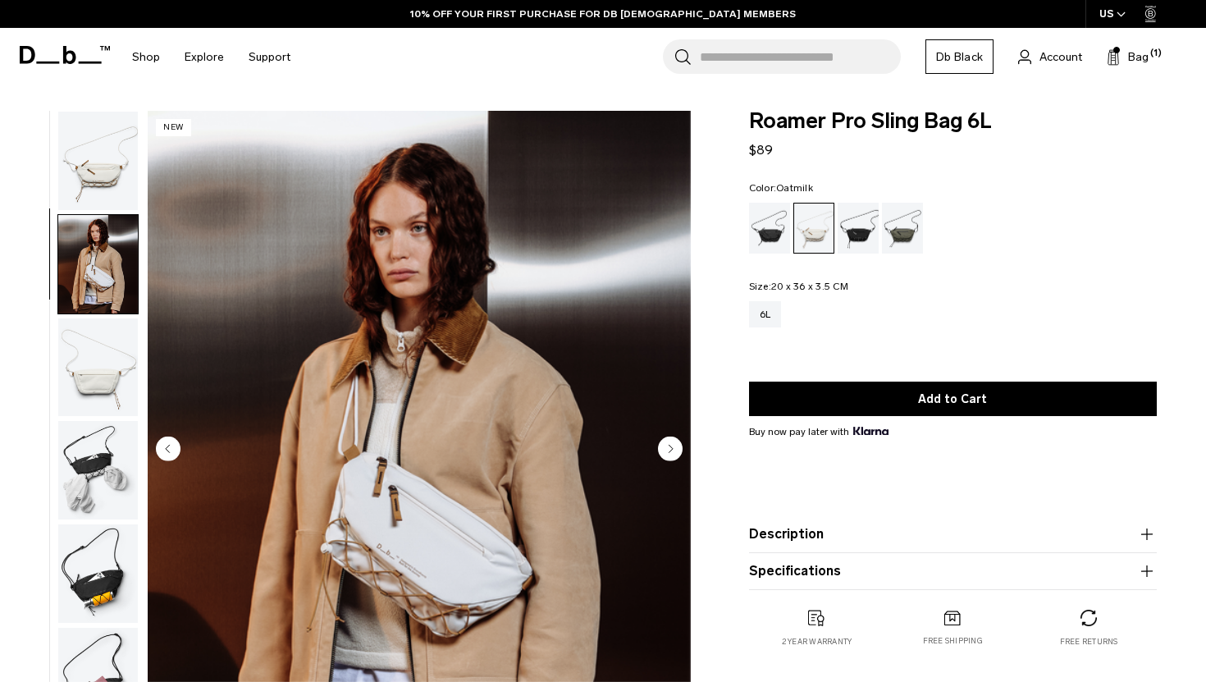
scroll to position [40, 0]
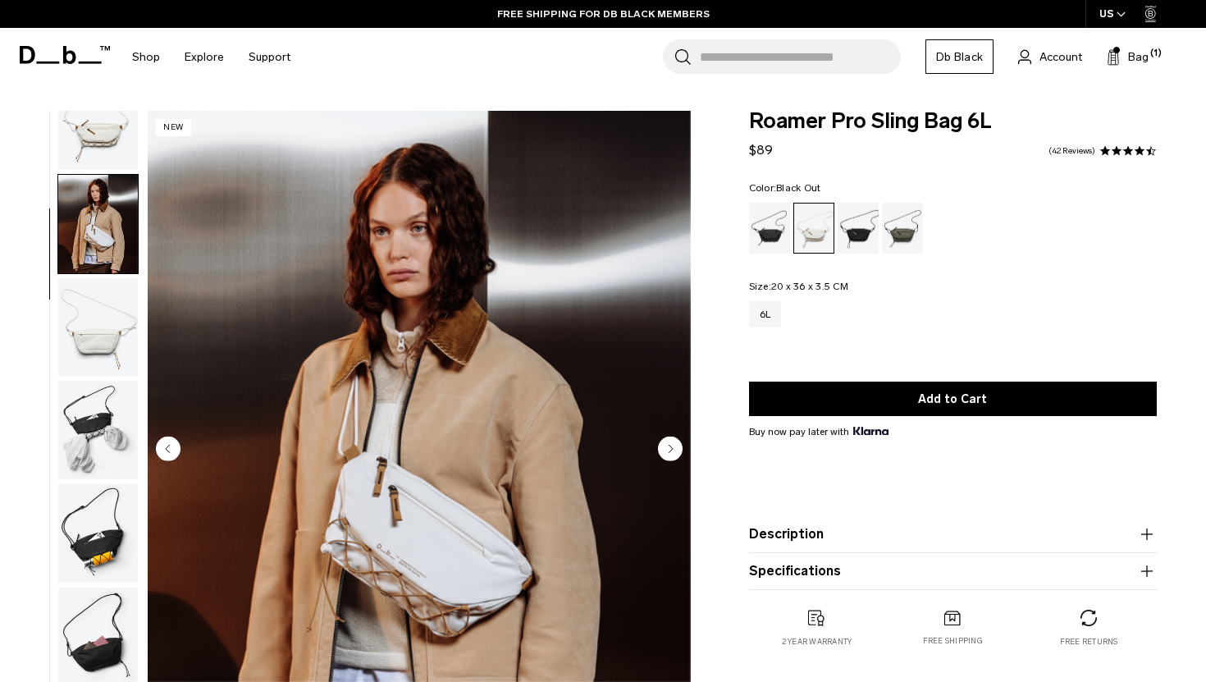
click at [771, 235] on div "Black Out" at bounding box center [770, 228] width 42 height 51
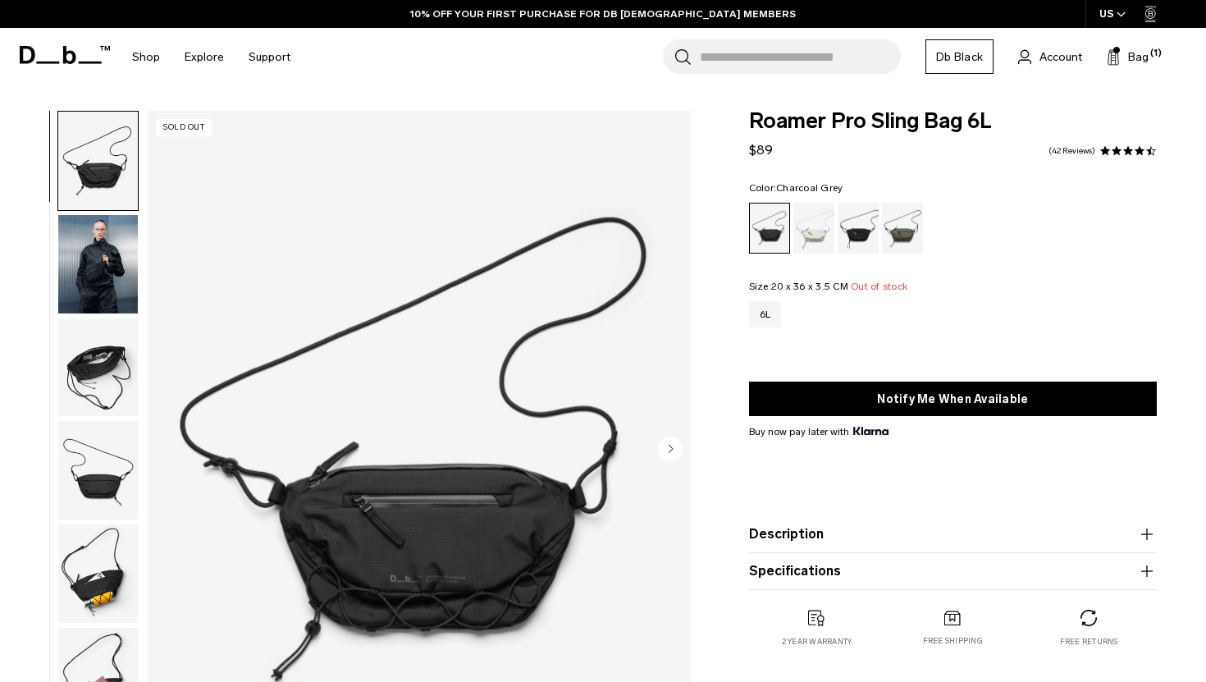
click at [852, 231] on div "Charcoal Grey" at bounding box center [859, 228] width 42 height 51
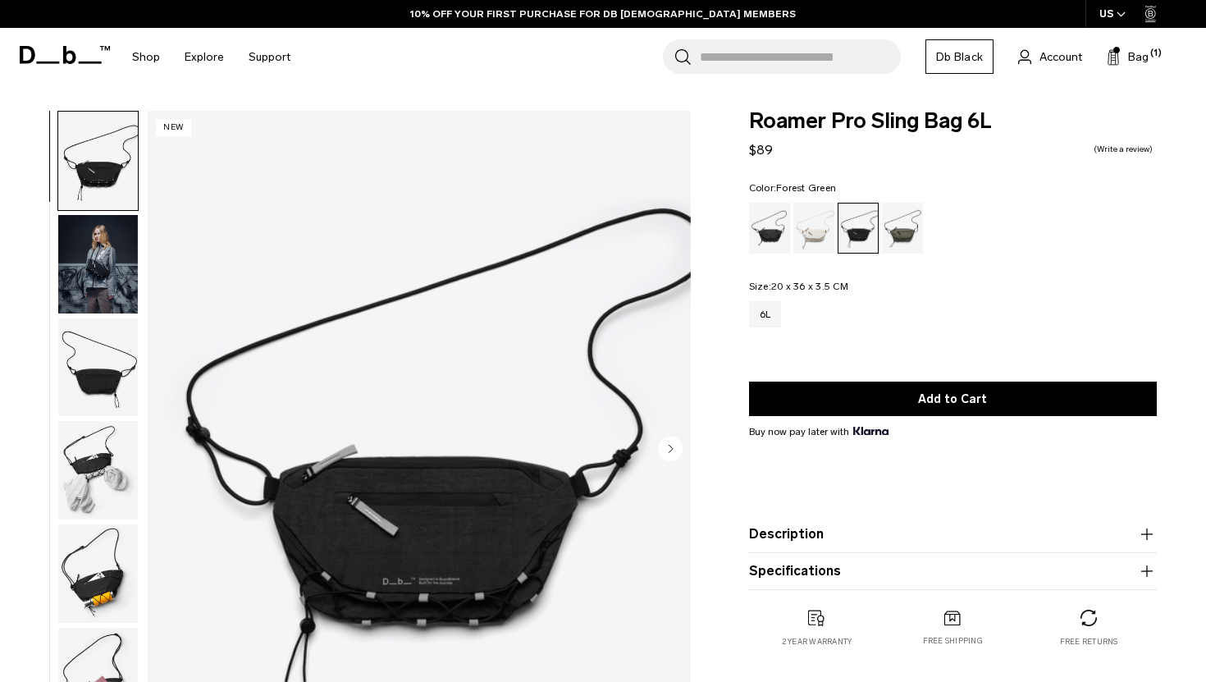
click at [901, 231] on div "Forest Green" at bounding box center [903, 228] width 42 height 51
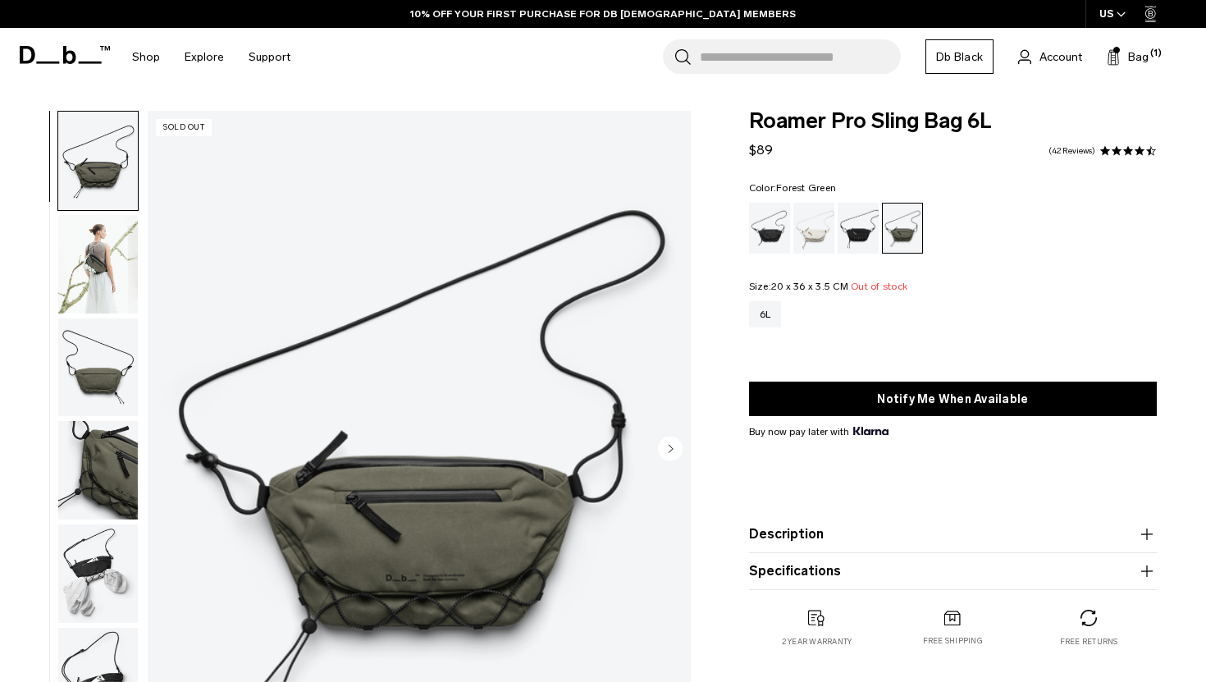
click at [64, 264] on img "button" at bounding box center [98, 264] width 80 height 98
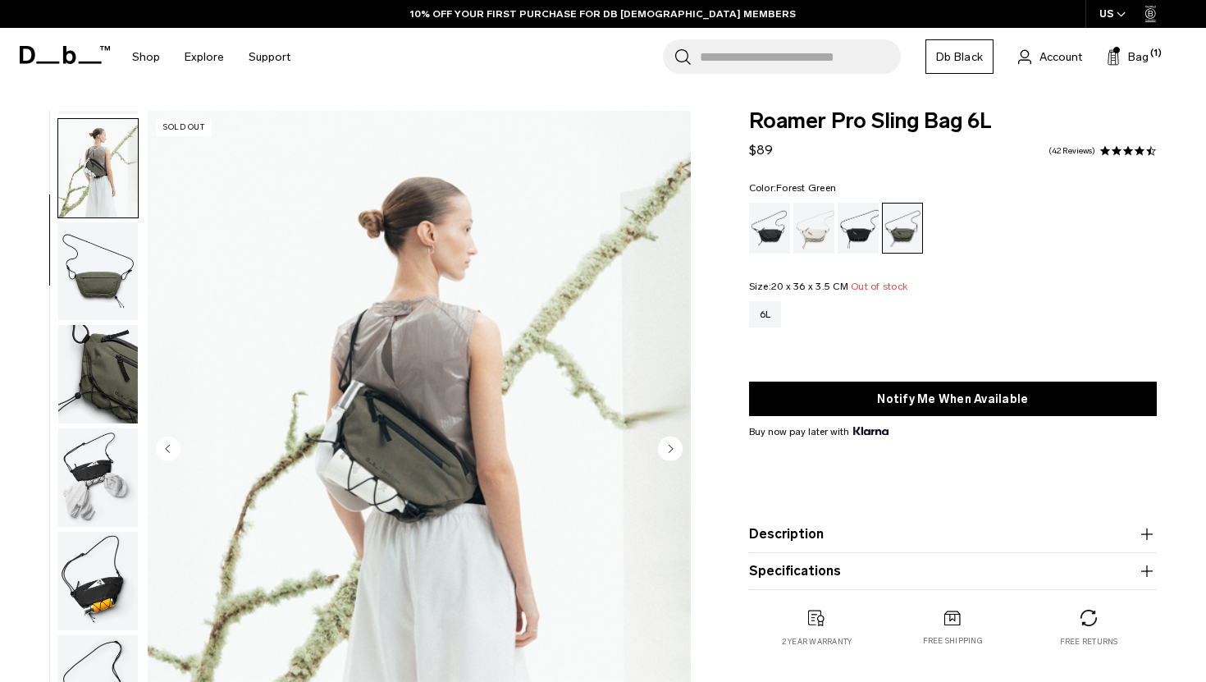
scroll to position [103, 0]
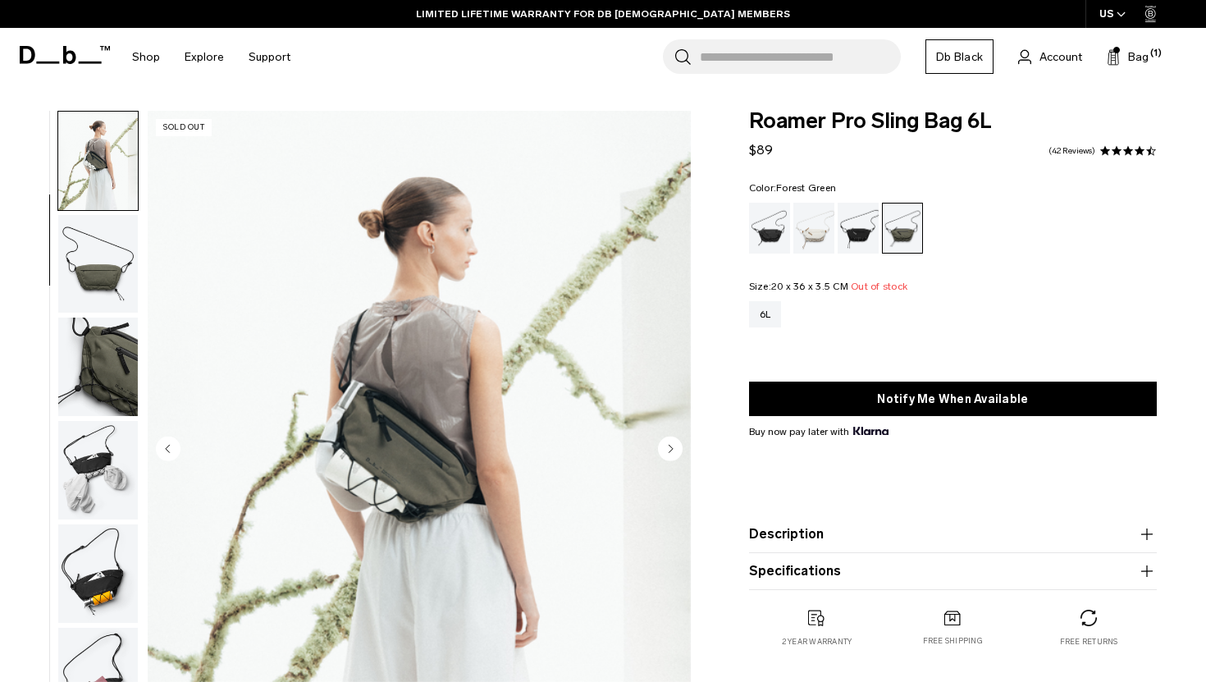
click at [667, 442] on circle "Next slide" at bounding box center [670, 448] width 25 height 25
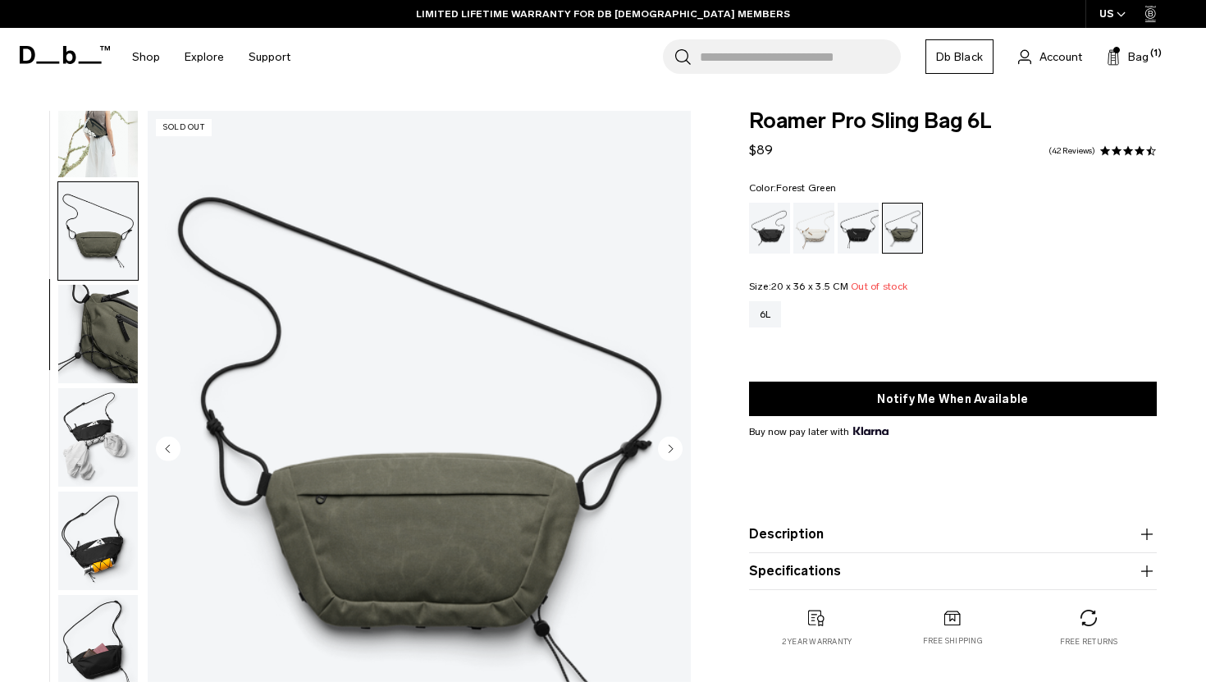
scroll to position [144, 0]
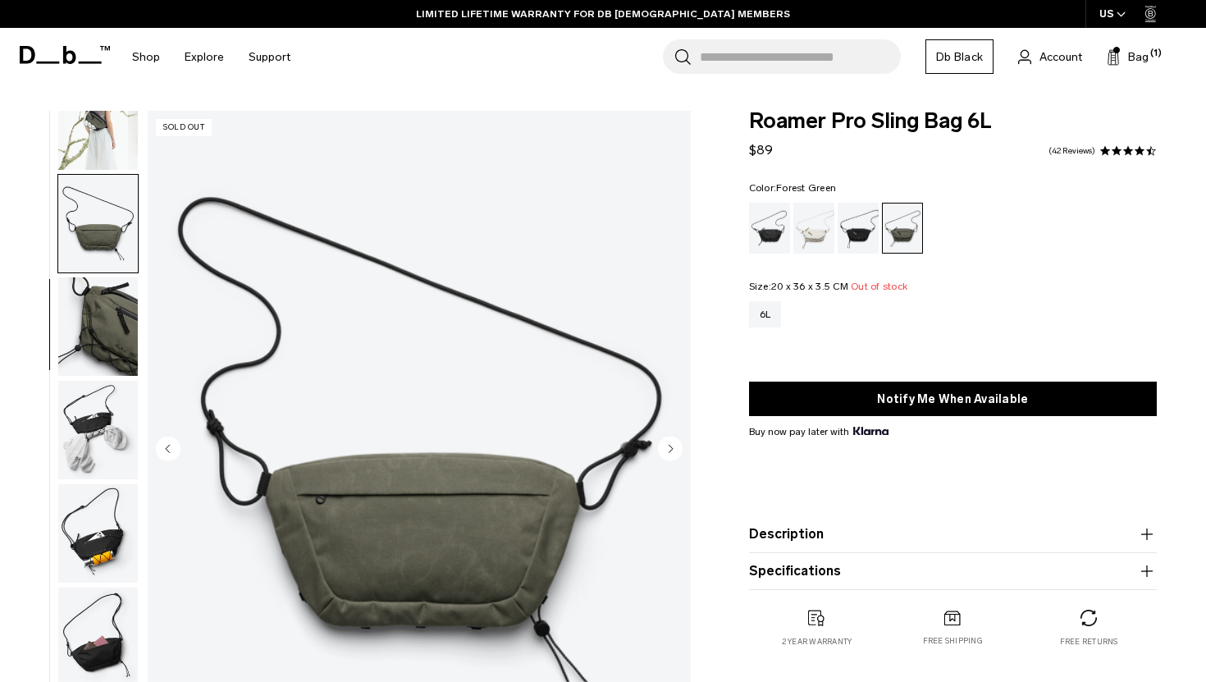
click at [667, 442] on circle "Next slide" at bounding box center [670, 448] width 25 height 25
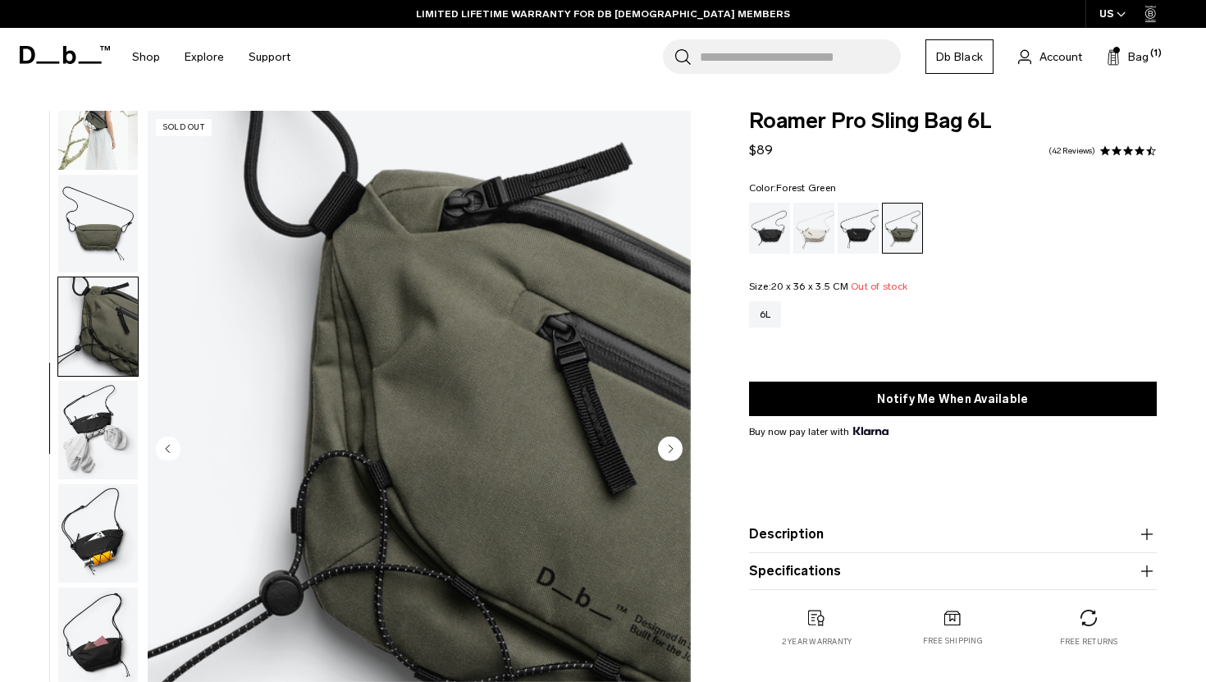
click at [668, 443] on circle "Next slide" at bounding box center [670, 448] width 25 height 25
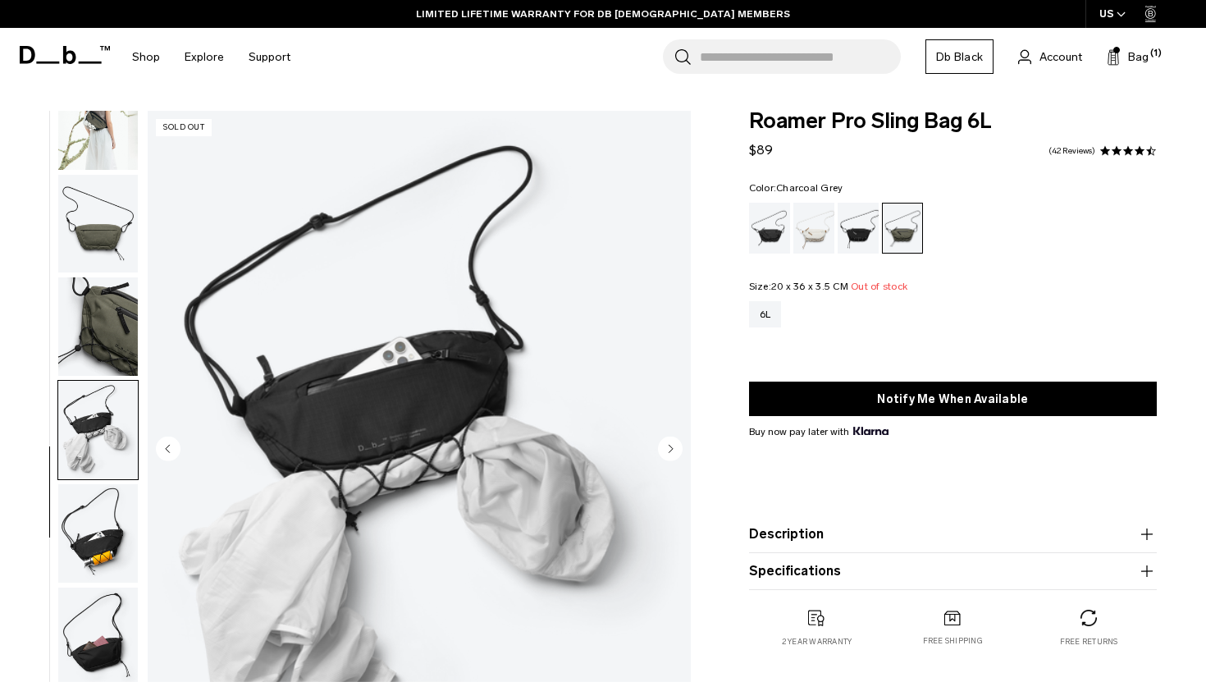
click at [861, 236] on div "Charcoal Grey" at bounding box center [859, 228] width 42 height 51
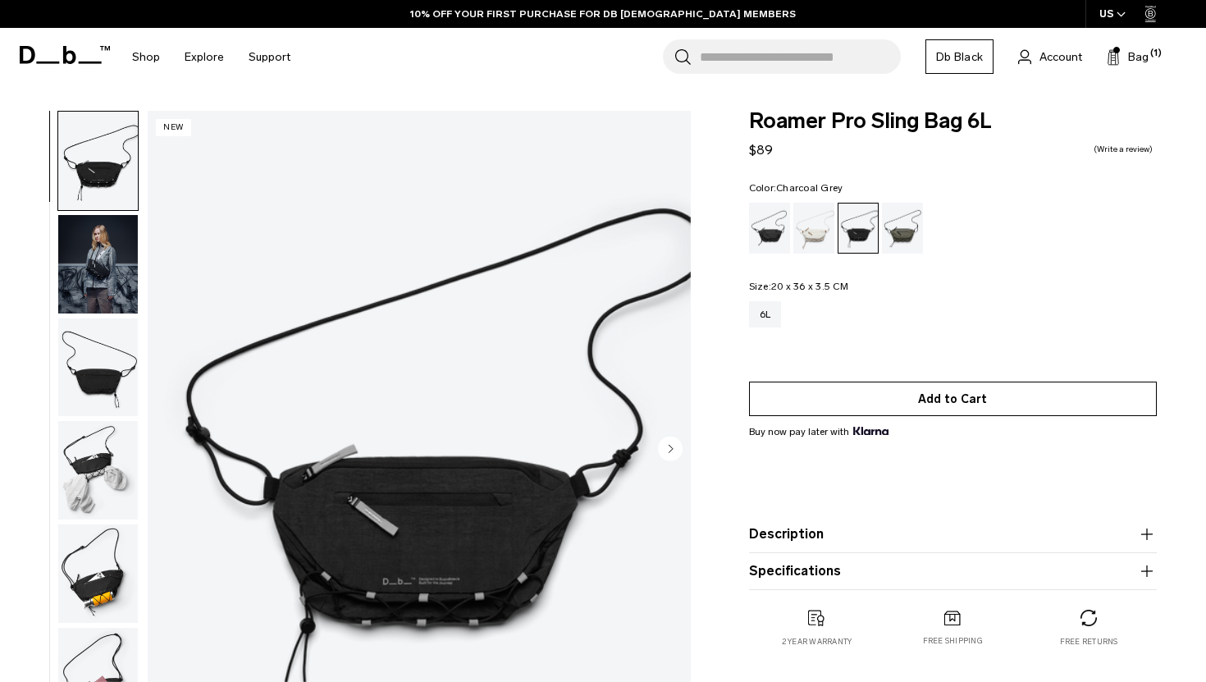
click at [862, 402] on button "Add to Cart" at bounding box center [953, 399] width 408 height 34
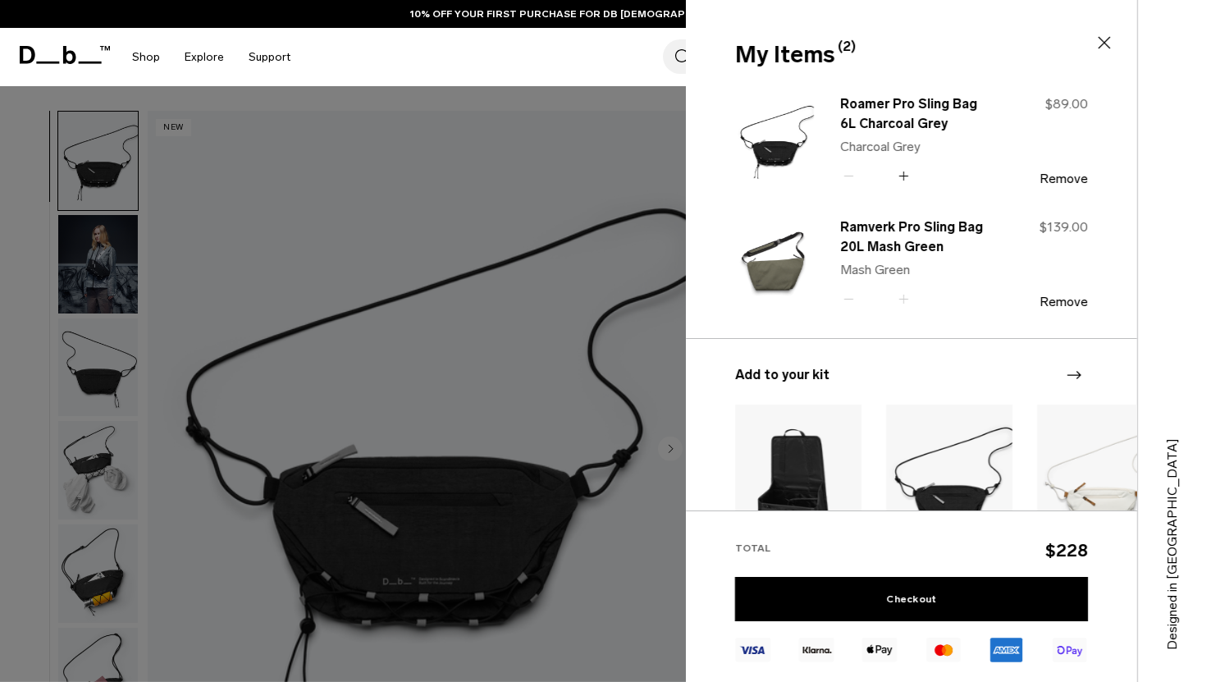
click at [560, 93] on div at bounding box center [603, 341] width 1206 height 682
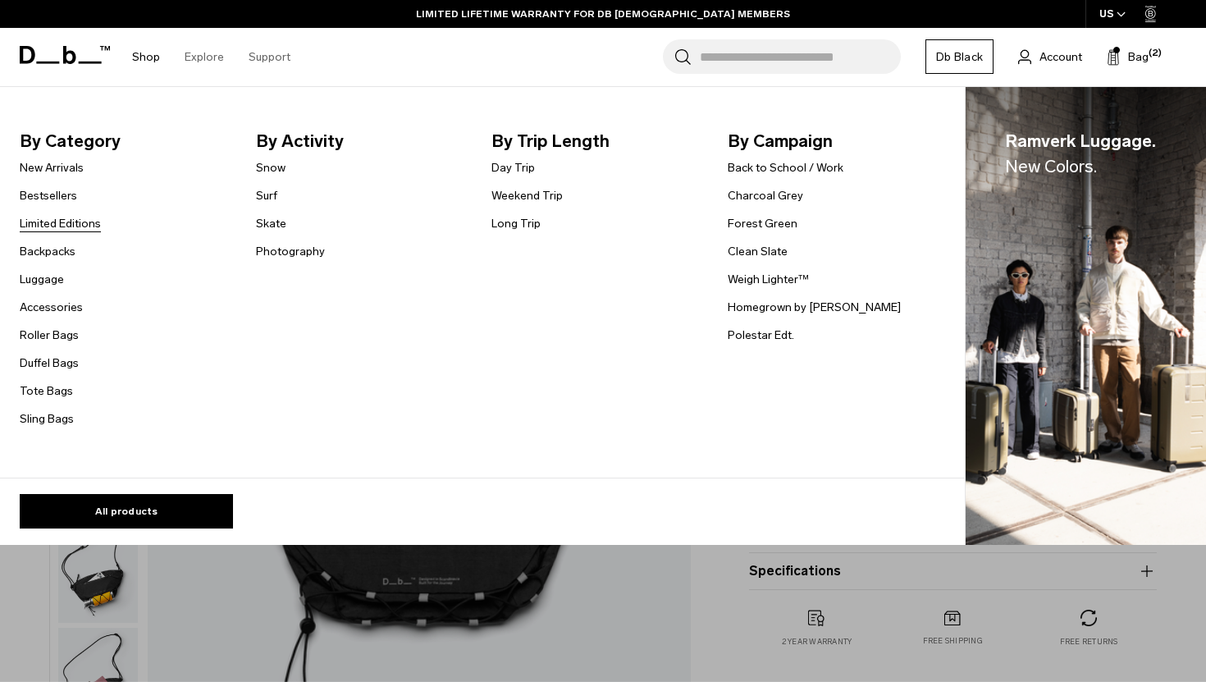
click at [52, 223] on link "Limited Editions" at bounding box center [60, 223] width 81 height 17
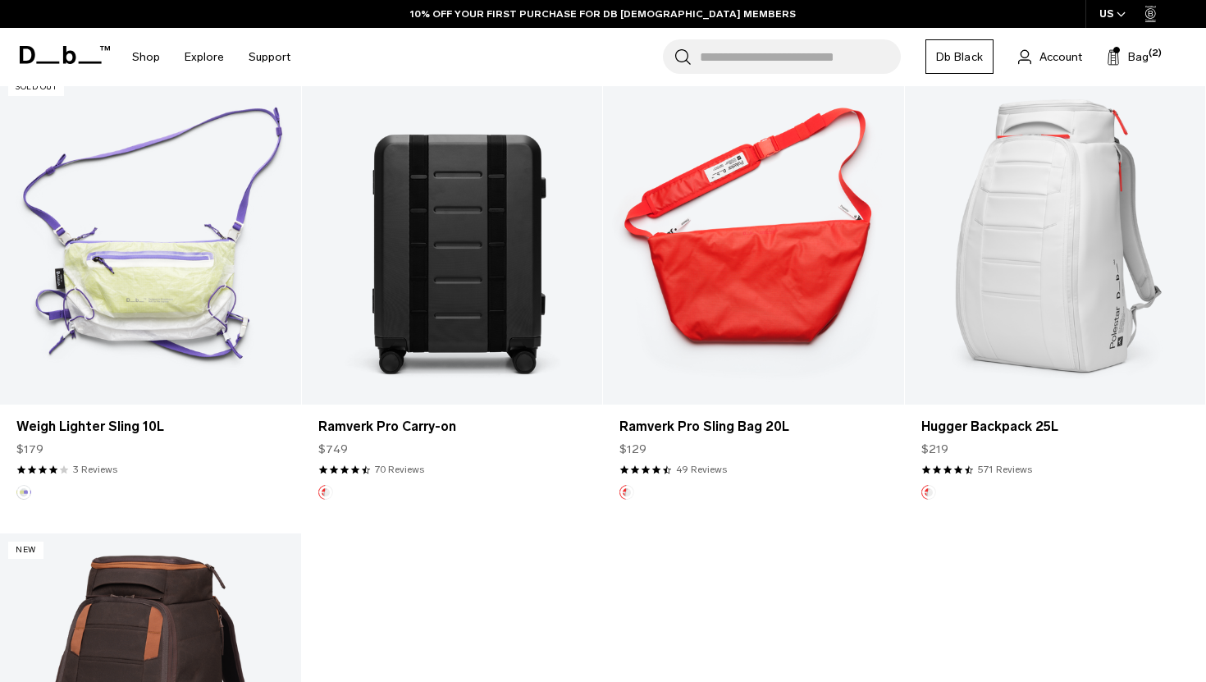
scroll to position [786, 0]
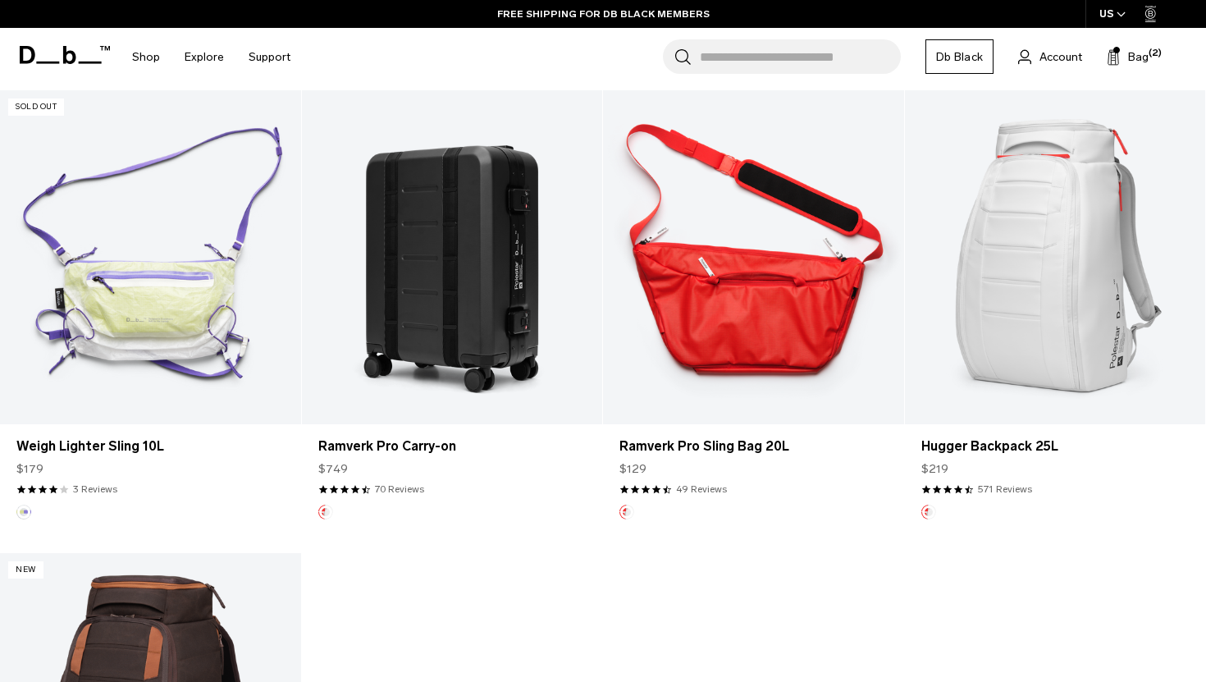
click at [825, 308] on link "Ramverk Pro Sling Bag 20L" at bounding box center [753, 257] width 301 height 334
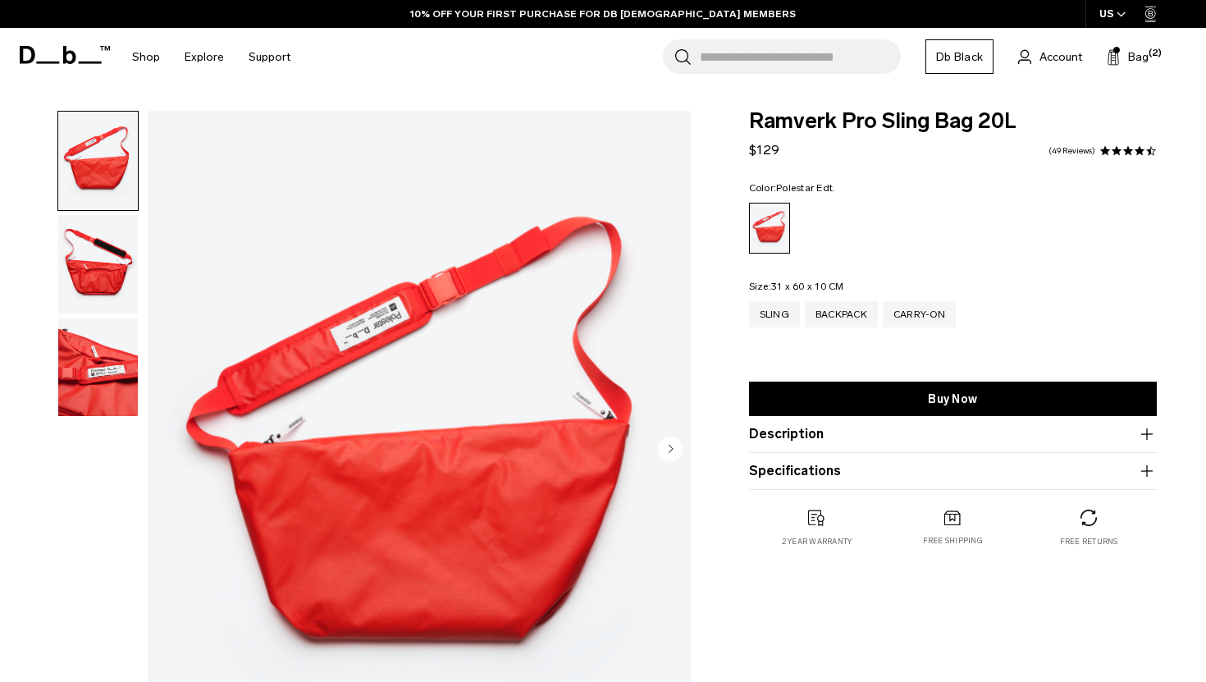
click at [112, 402] on img "button" at bounding box center [98, 367] width 80 height 98
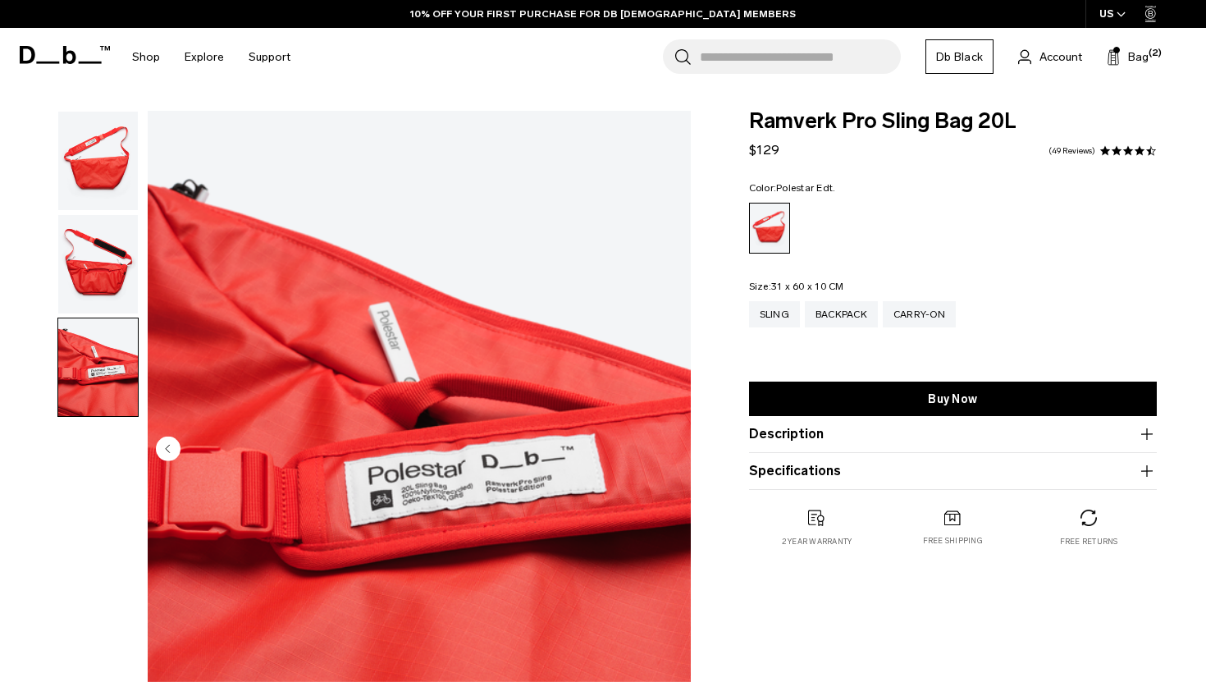
click at [74, 270] on img "button" at bounding box center [98, 264] width 80 height 98
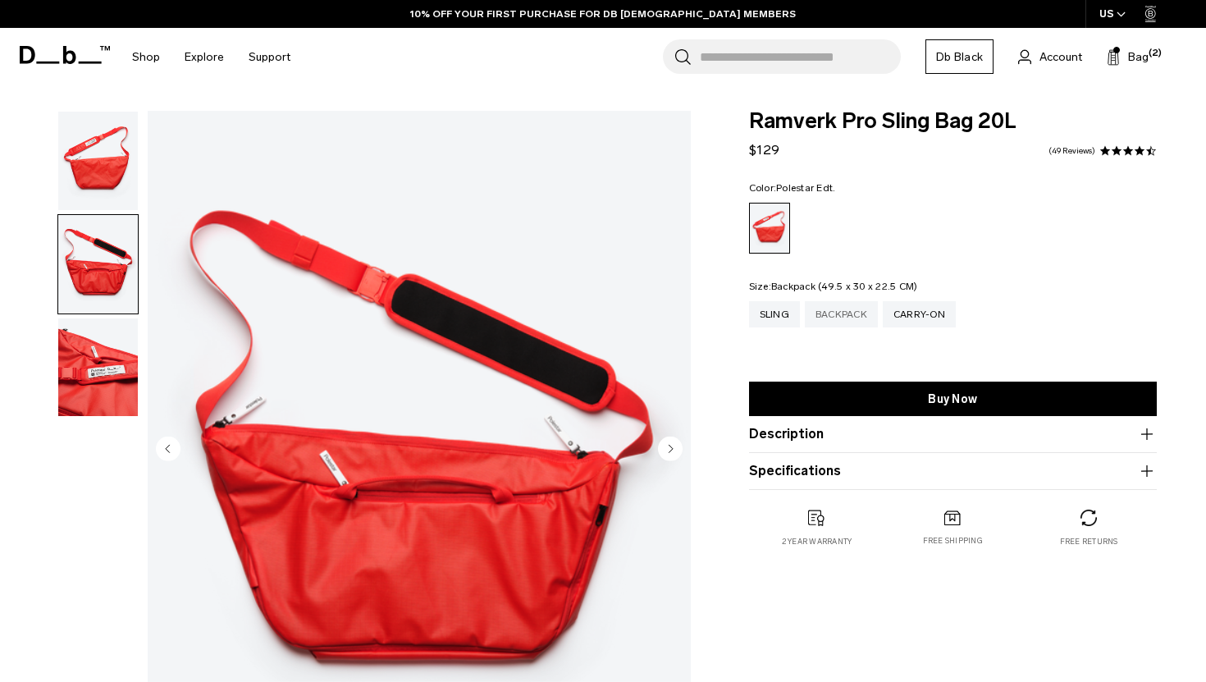
click at [833, 318] on div "Backpack" at bounding box center [841, 314] width 73 height 26
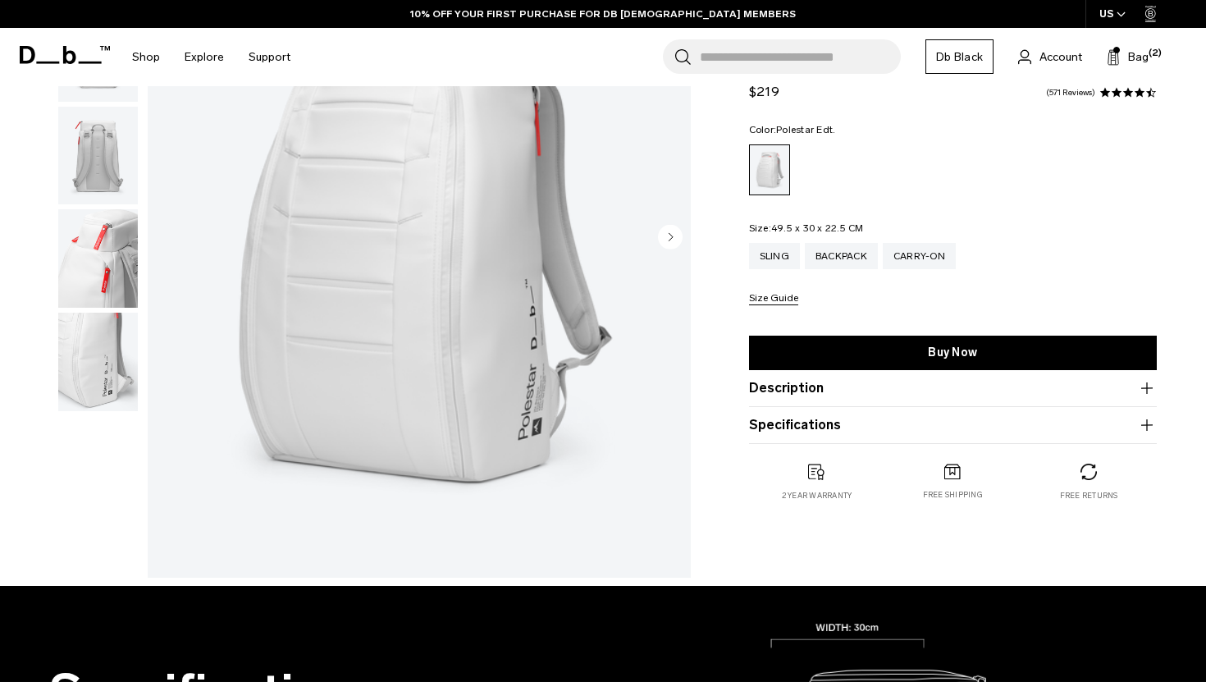
scroll to position [255, 0]
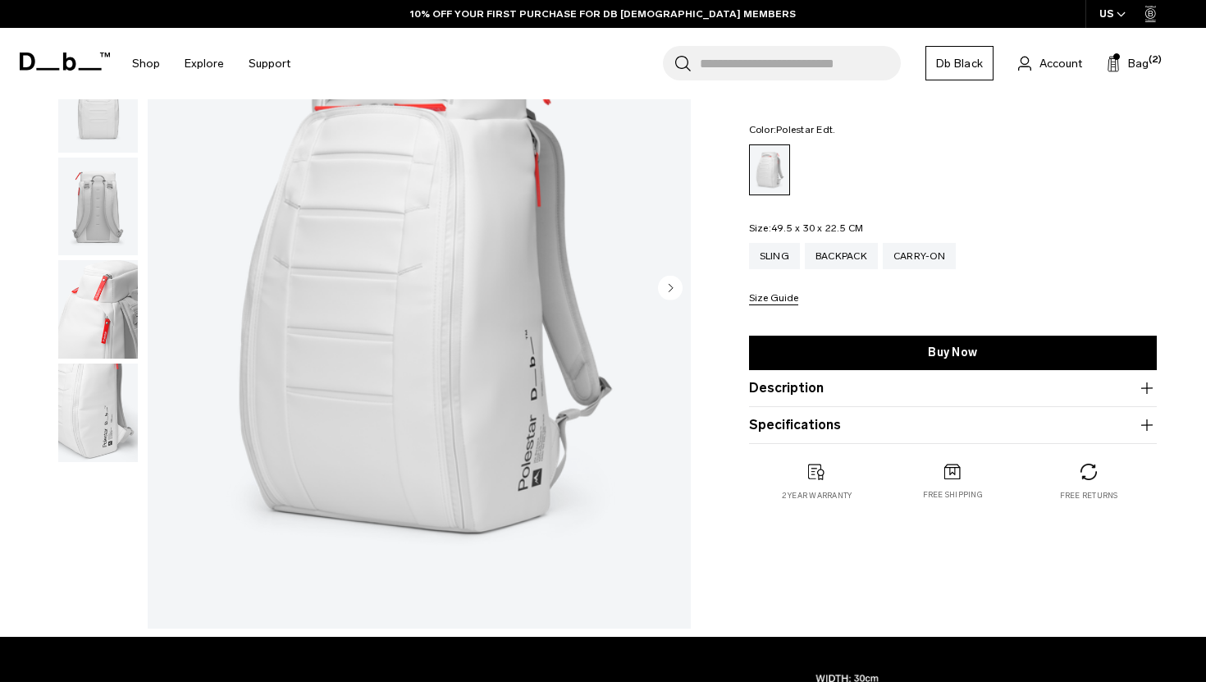
click at [93, 309] on img "button" at bounding box center [98, 309] width 80 height 98
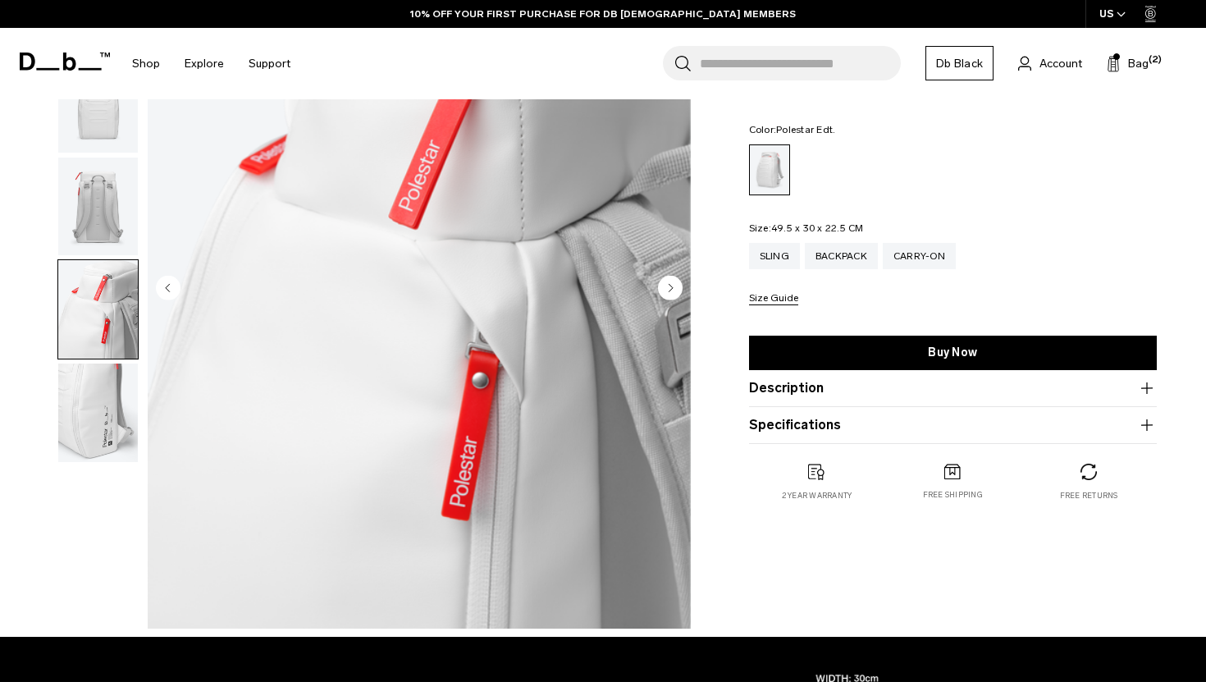
click at [89, 203] on img "button" at bounding box center [98, 207] width 80 height 98
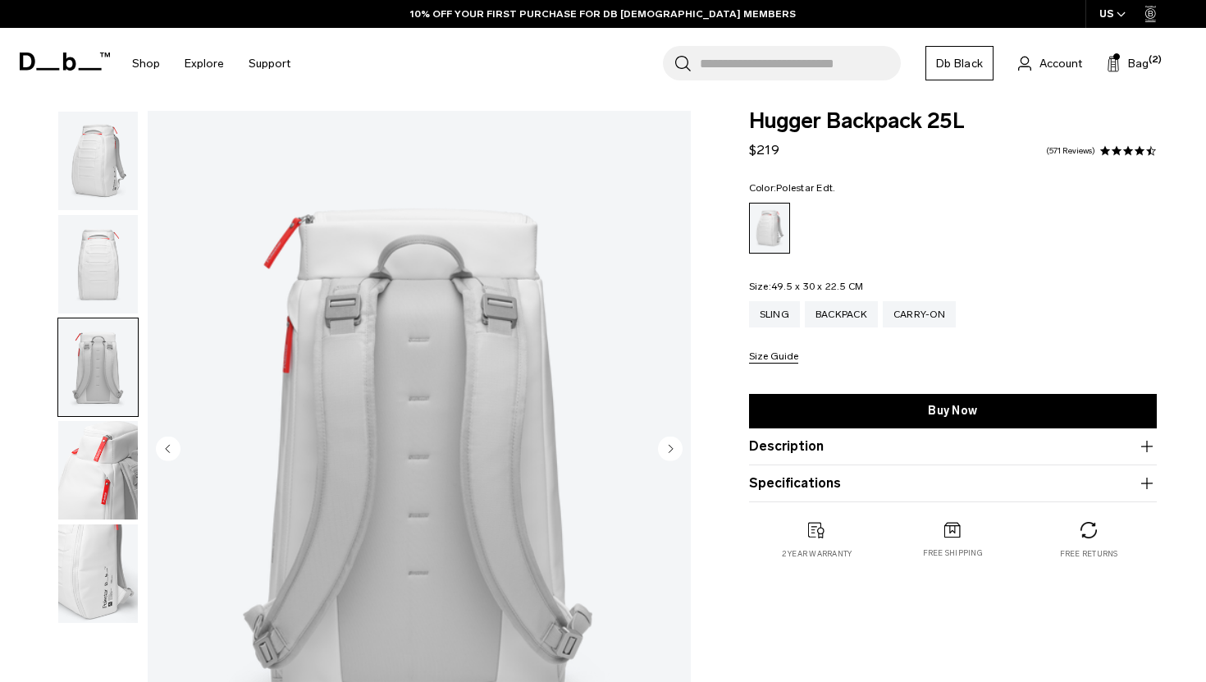
scroll to position [0, 0]
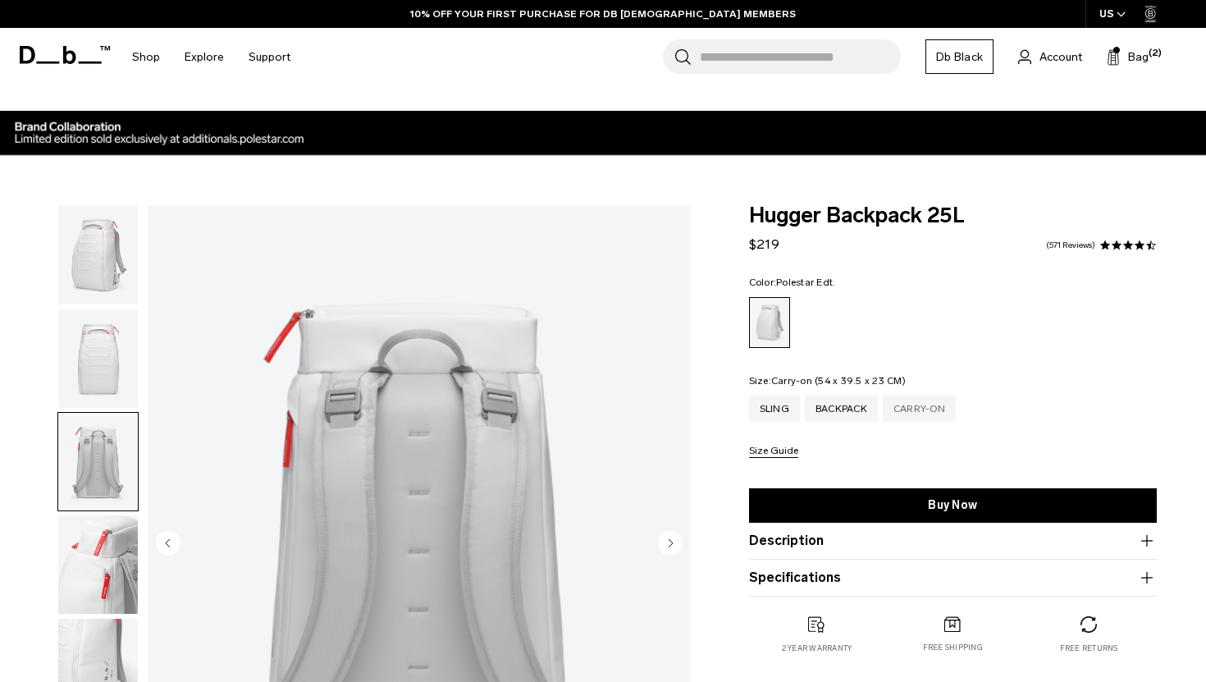
click at [930, 404] on div "Carry-on" at bounding box center [919, 408] width 73 height 26
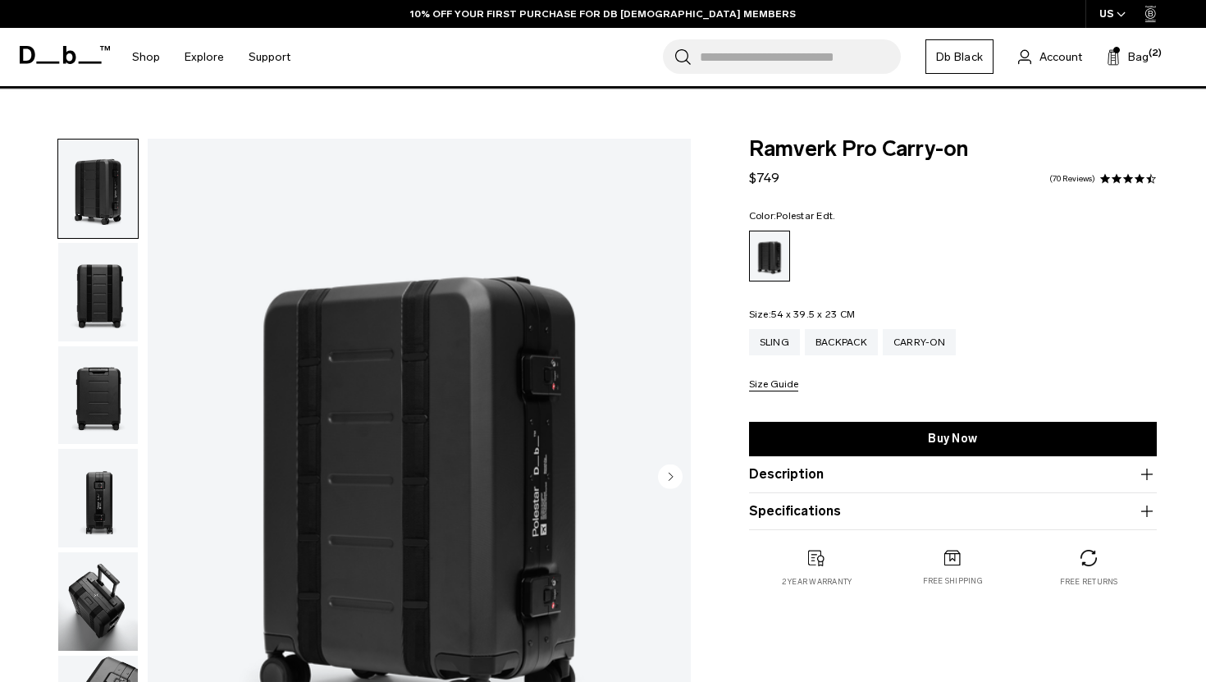
scroll to position [67, 0]
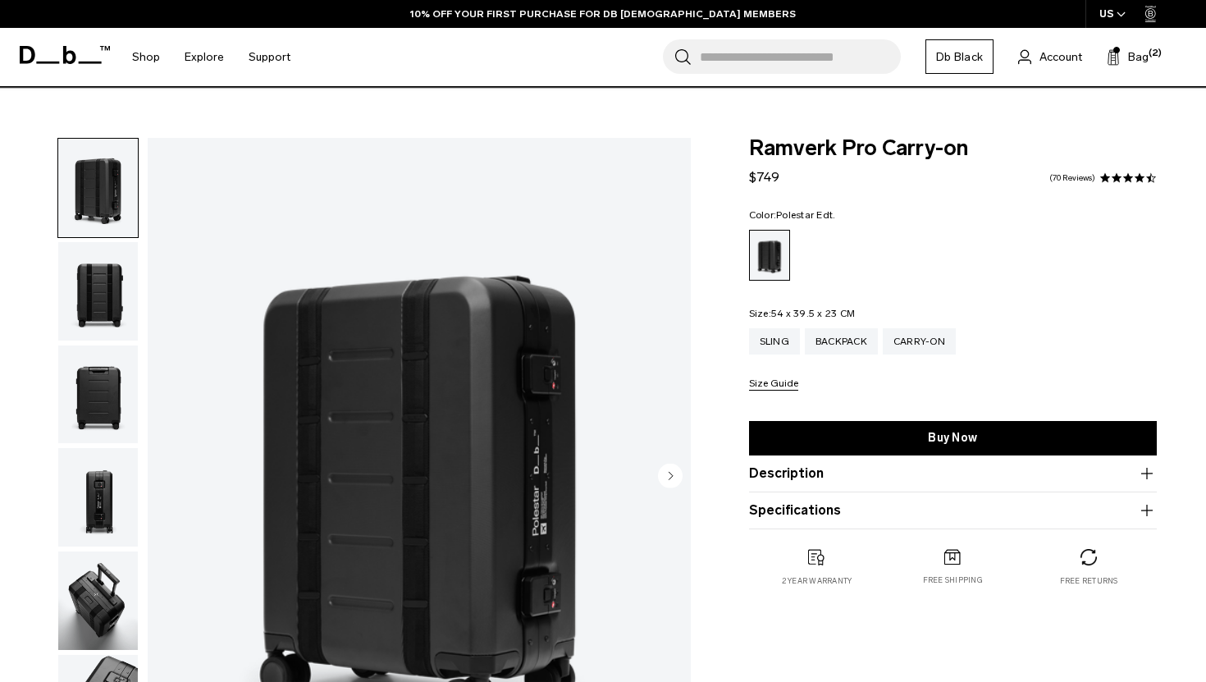
click at [692, 467] on div "01 / 06 Close 01 / 06 Previous" at bounding box center [350, 481] width 700 height 687
click at [656, 469] on img "1 / 6" at bounding box center [419, 477] width 543 height 679
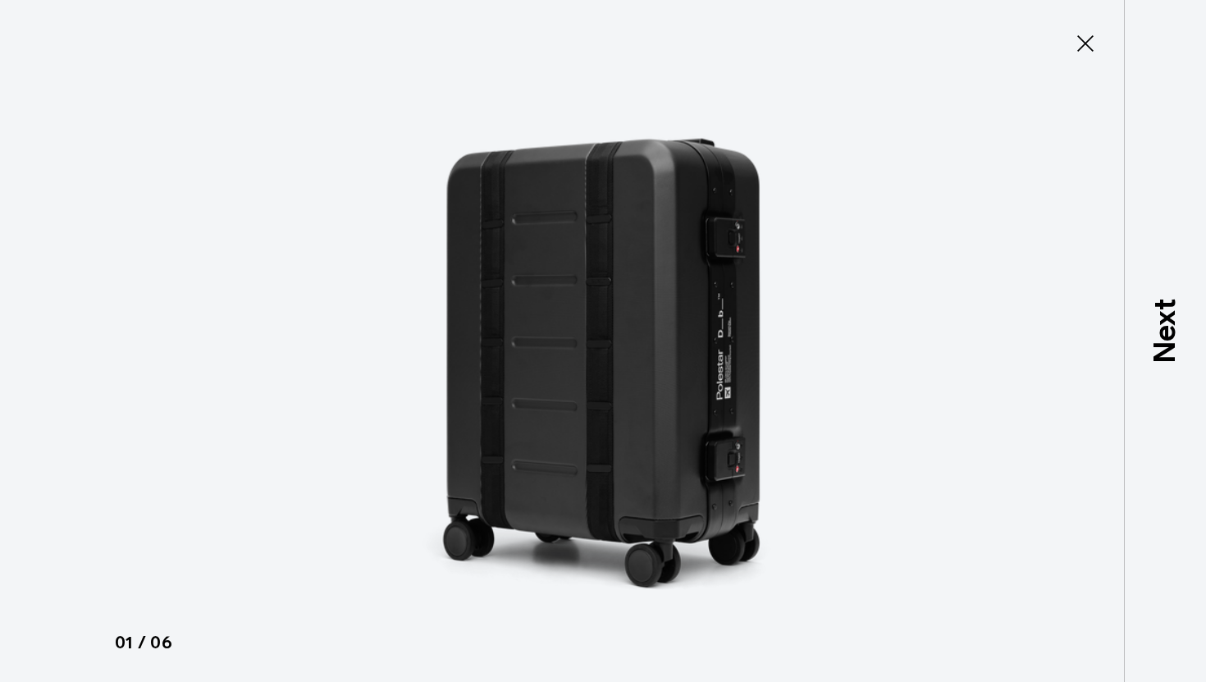
click at [656, 469] on img at bounding box center [603, 341] width 738 height 682
click at [1085, 46] on icon at bounding box center [1085, 43] width 26 height 26
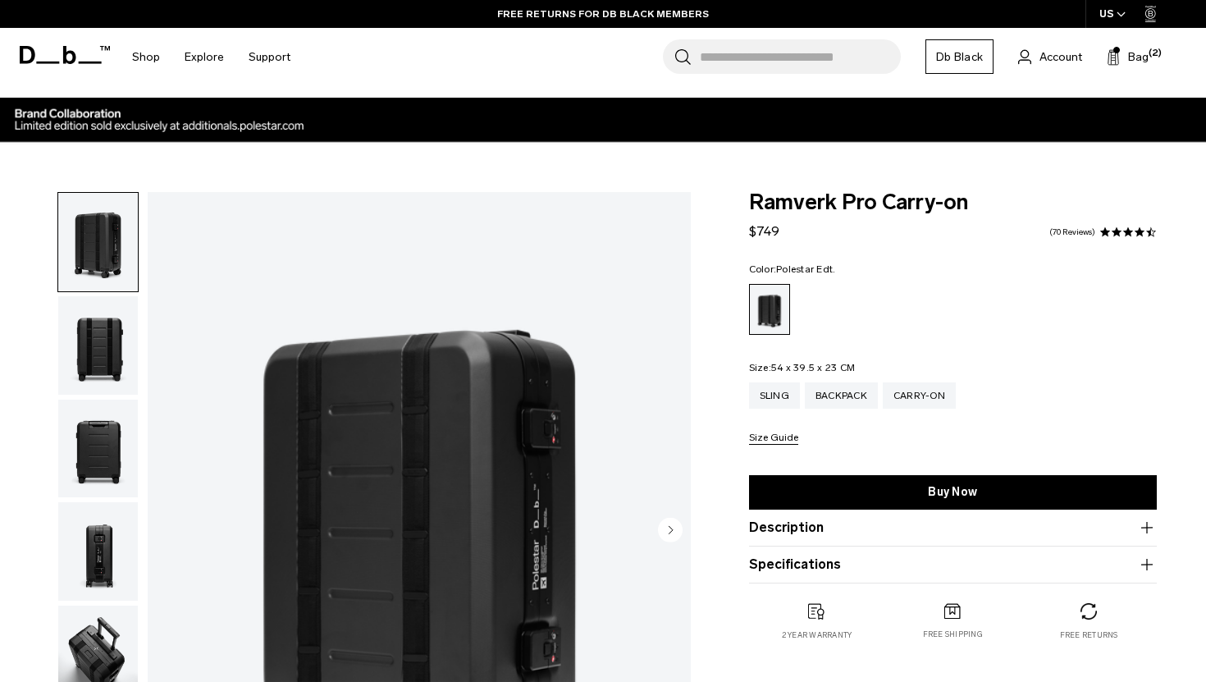
scroll to position [0, 0]
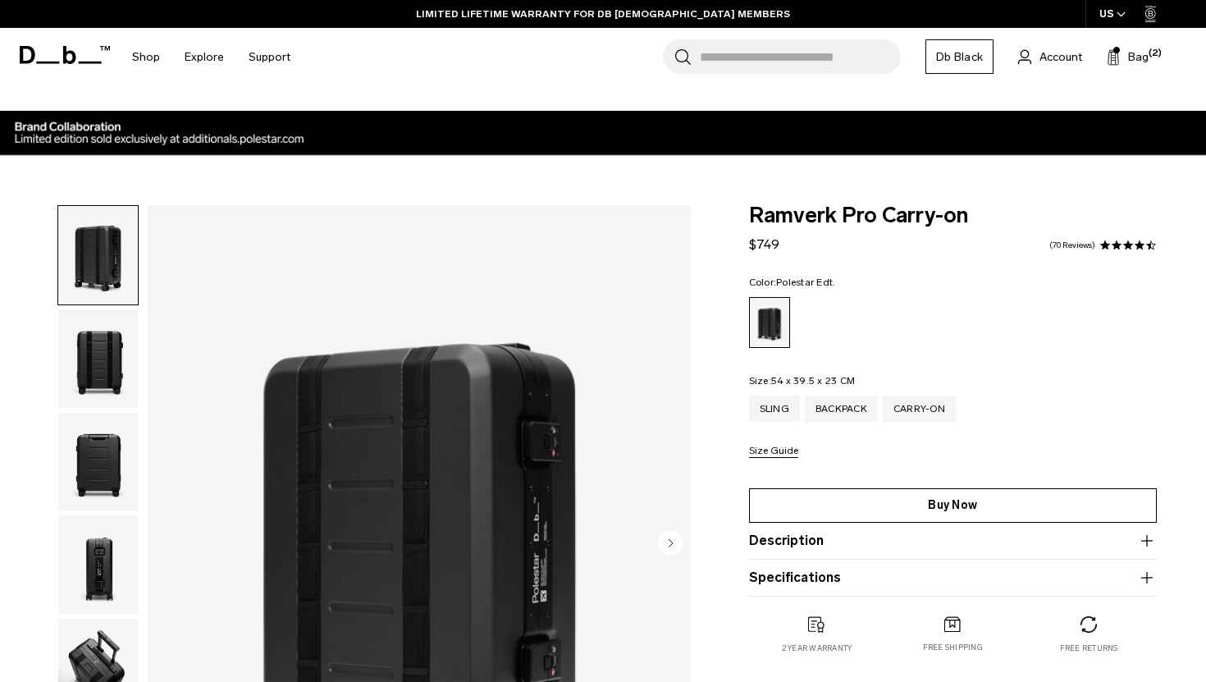
click at [923, 499] on link "Buy Now" at bounding box center [953, 505] width 408 height 34
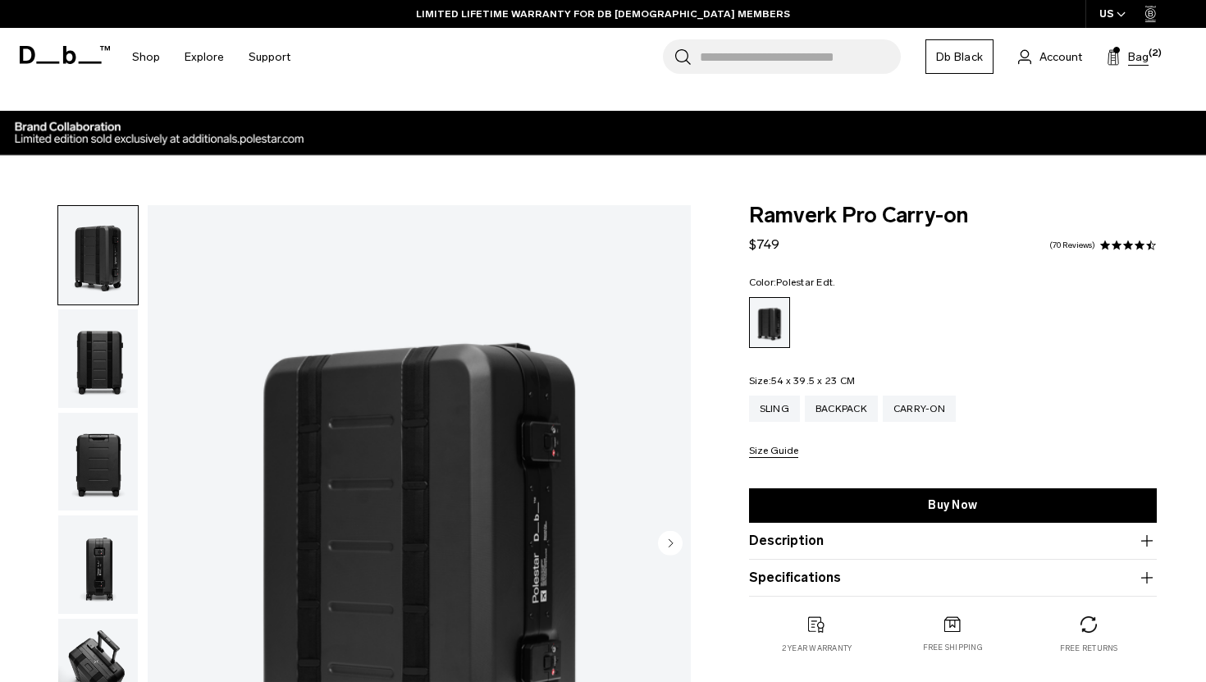
click at [1113, 62] on icon at bounding box center [1113, 57] width 13 height 16
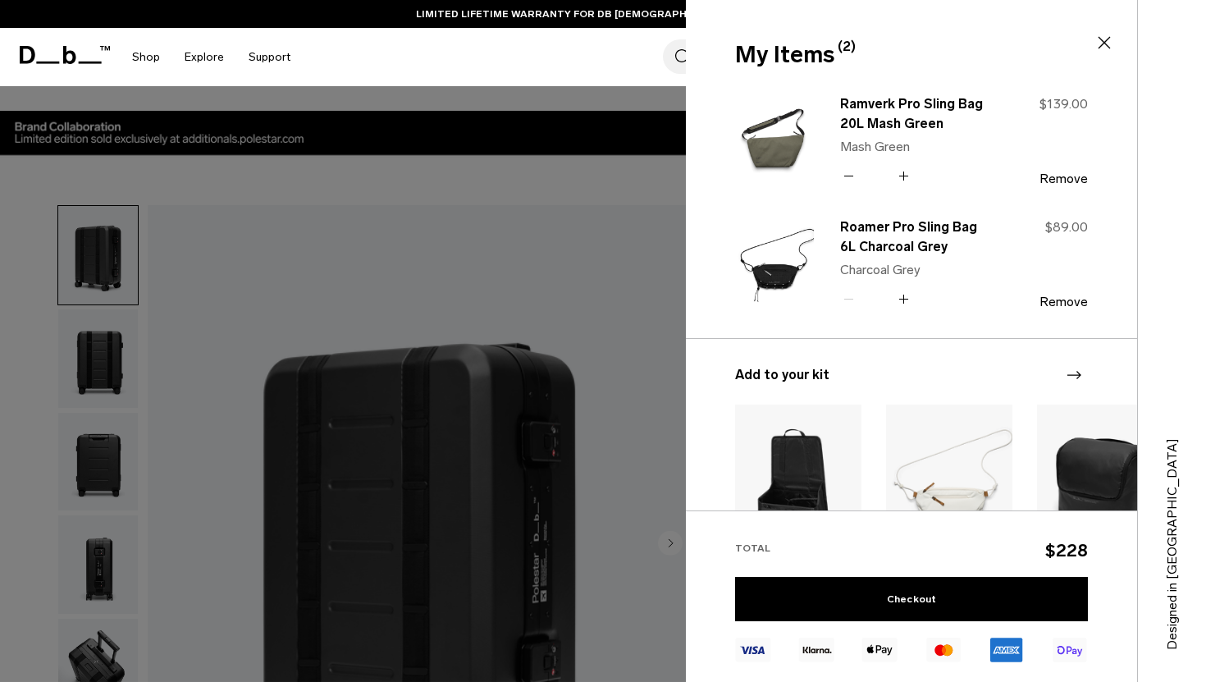
click at [451, 178] on div at bounding box center [603, 341] width 1206 height 682
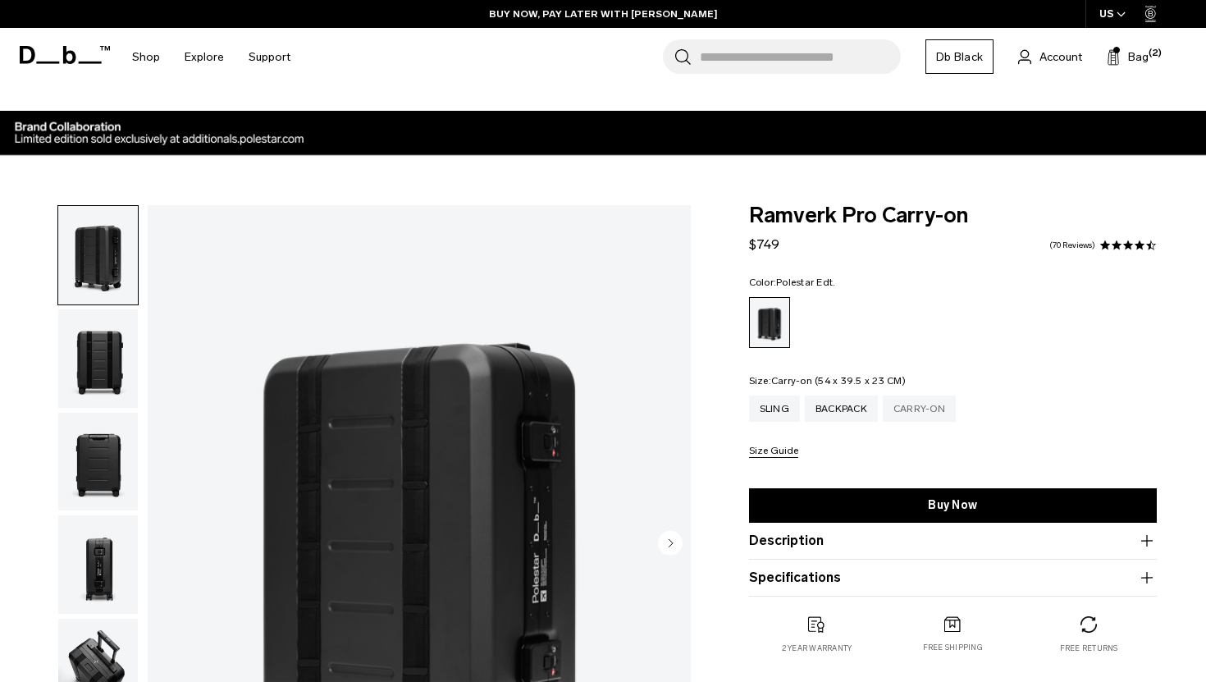
click at [933, 407] on div "Carry-on" at bounding box center [919, 408] width 73 height 26
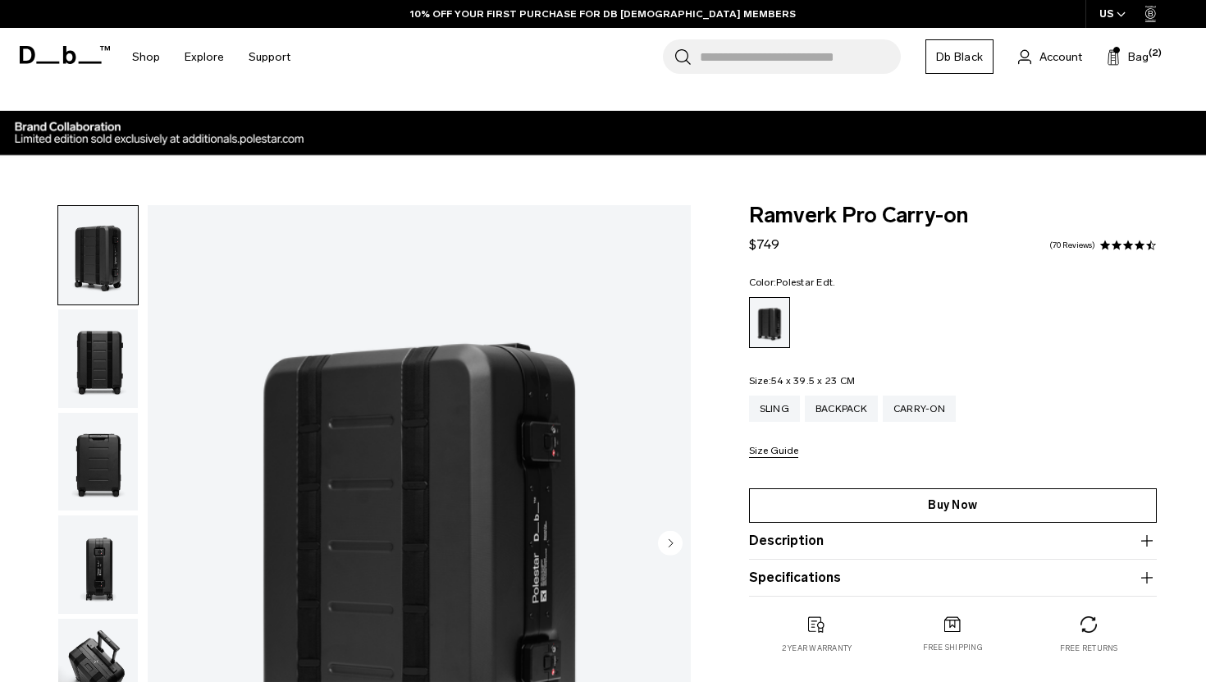
click at [880, 503] on link "Buy Now" at bounding box center [953, 505] width 408 height 34
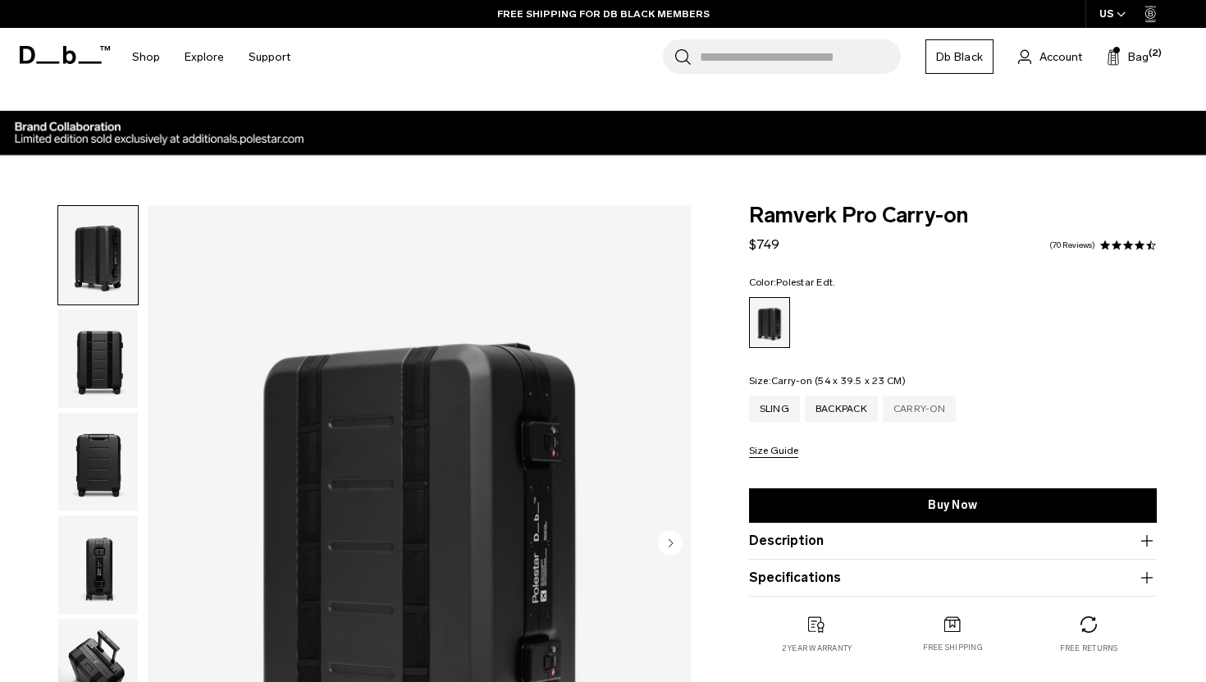
click at [904, 416] on div "Carry-on" at bounding box center [919, 408] width 73 height 26
click at [1122, 12] on icon "button" at bounding box center [1121, 14] width 9 height 6
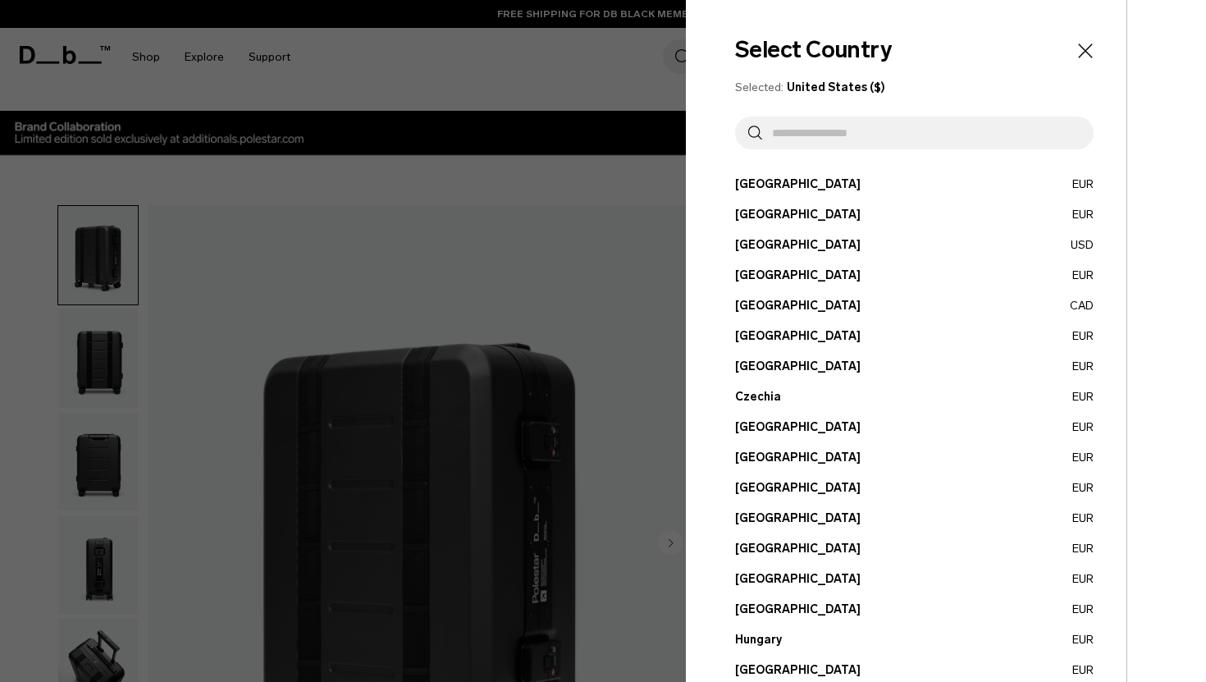
click at [565, 204] on div at bounding box center [603, 341] width 1206 height 682
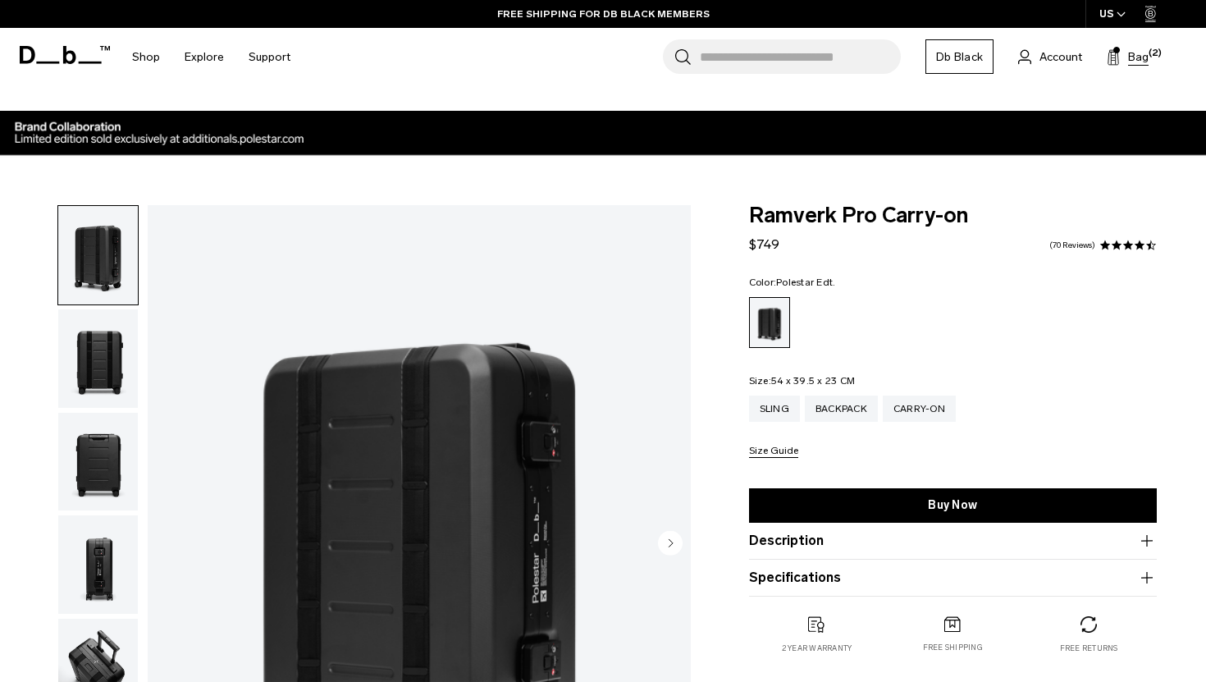
click at [1135, 57] on span "Bag" at bounding box center [1138, 56] width 21 height 17
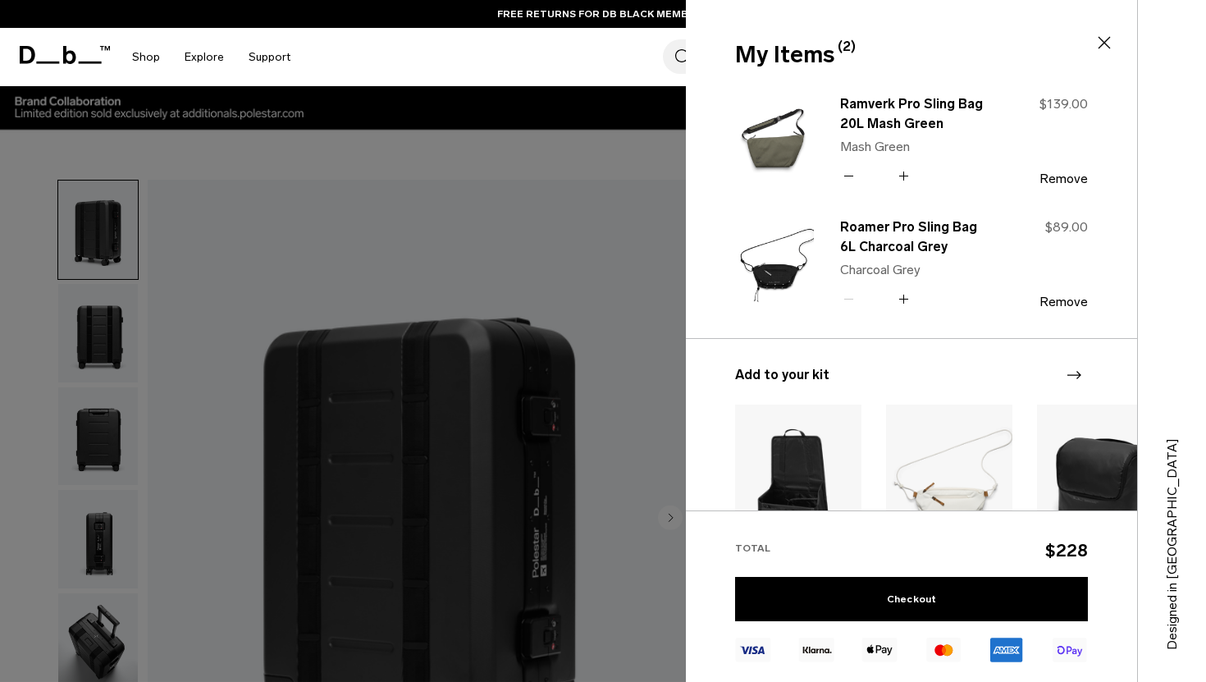
click at [600, 315] on div at bounding box center [603, 341] width 1206 height 682
